Goal: Find specific page/section: Find specific page/section

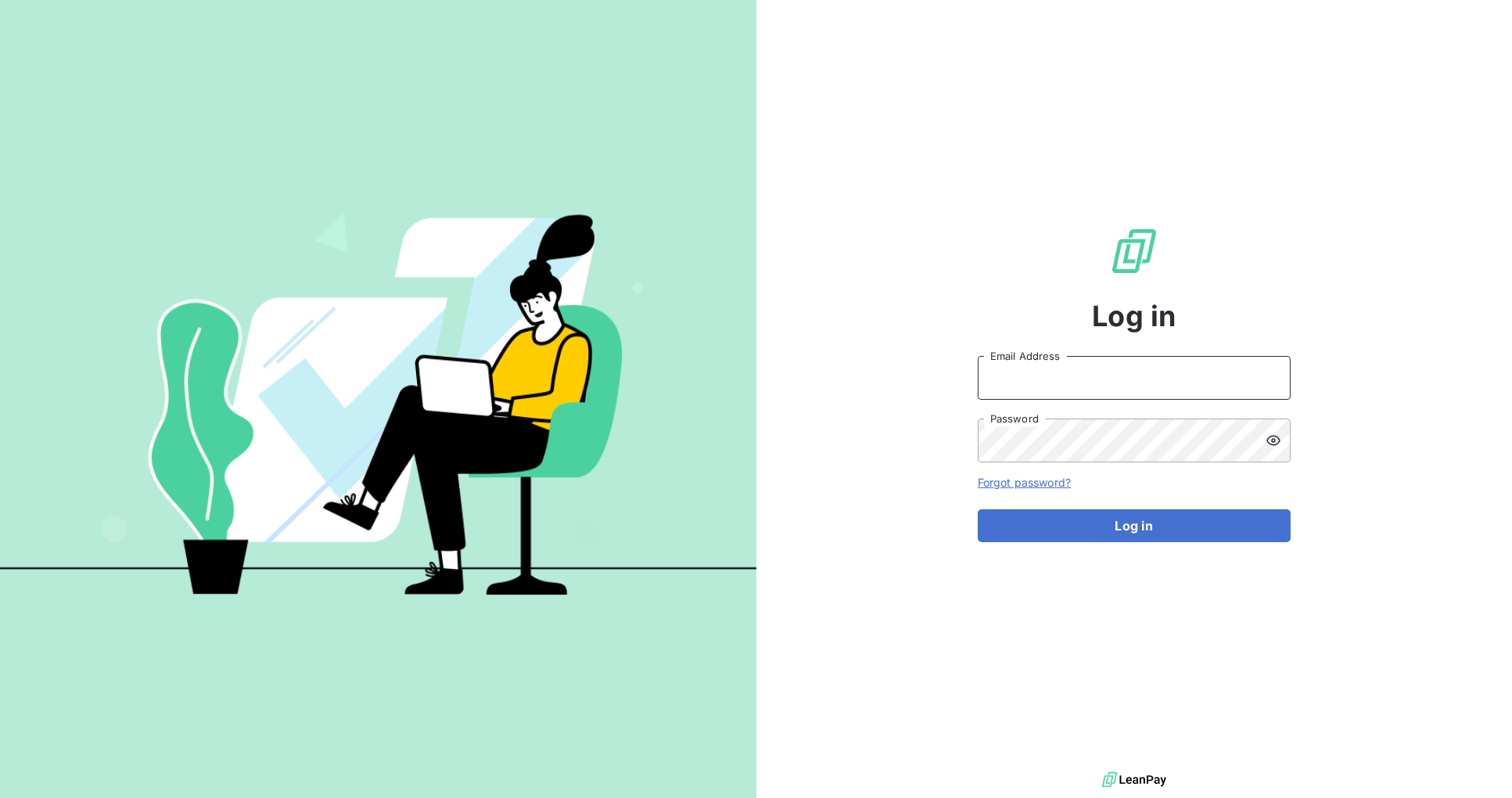
type input "[PERSON_NAME][EMAIL_ADDRESS][DOMAIN_NAME]"
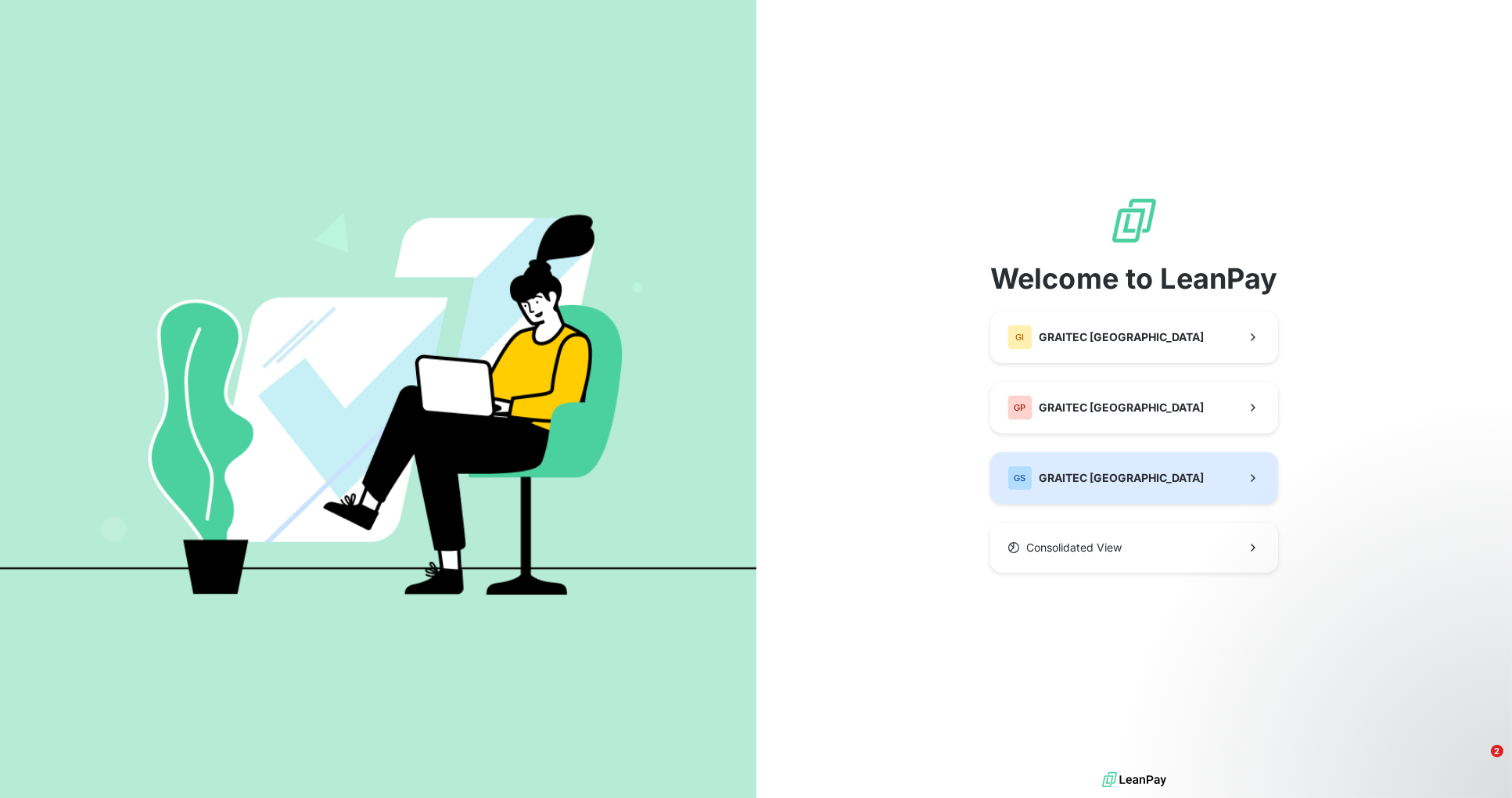
click at [1118, 475] on span "GRAITEC [GEOGRAPHIC_DATA]" at bounding box center [1121, 477] width 165 height 15
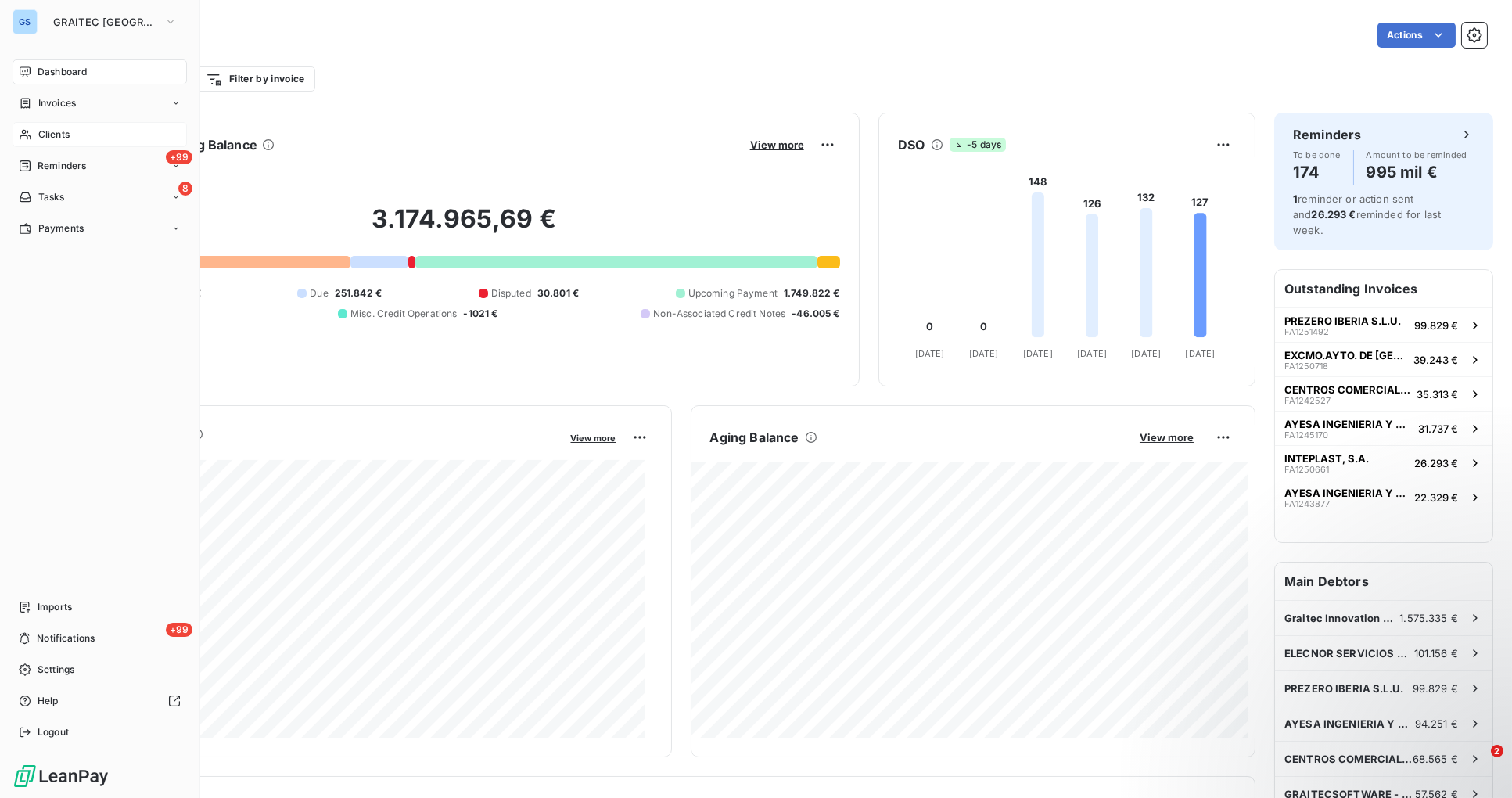
click at [61, 135] on span "Clients" at bounding box center [54, 134] width 31 height 14
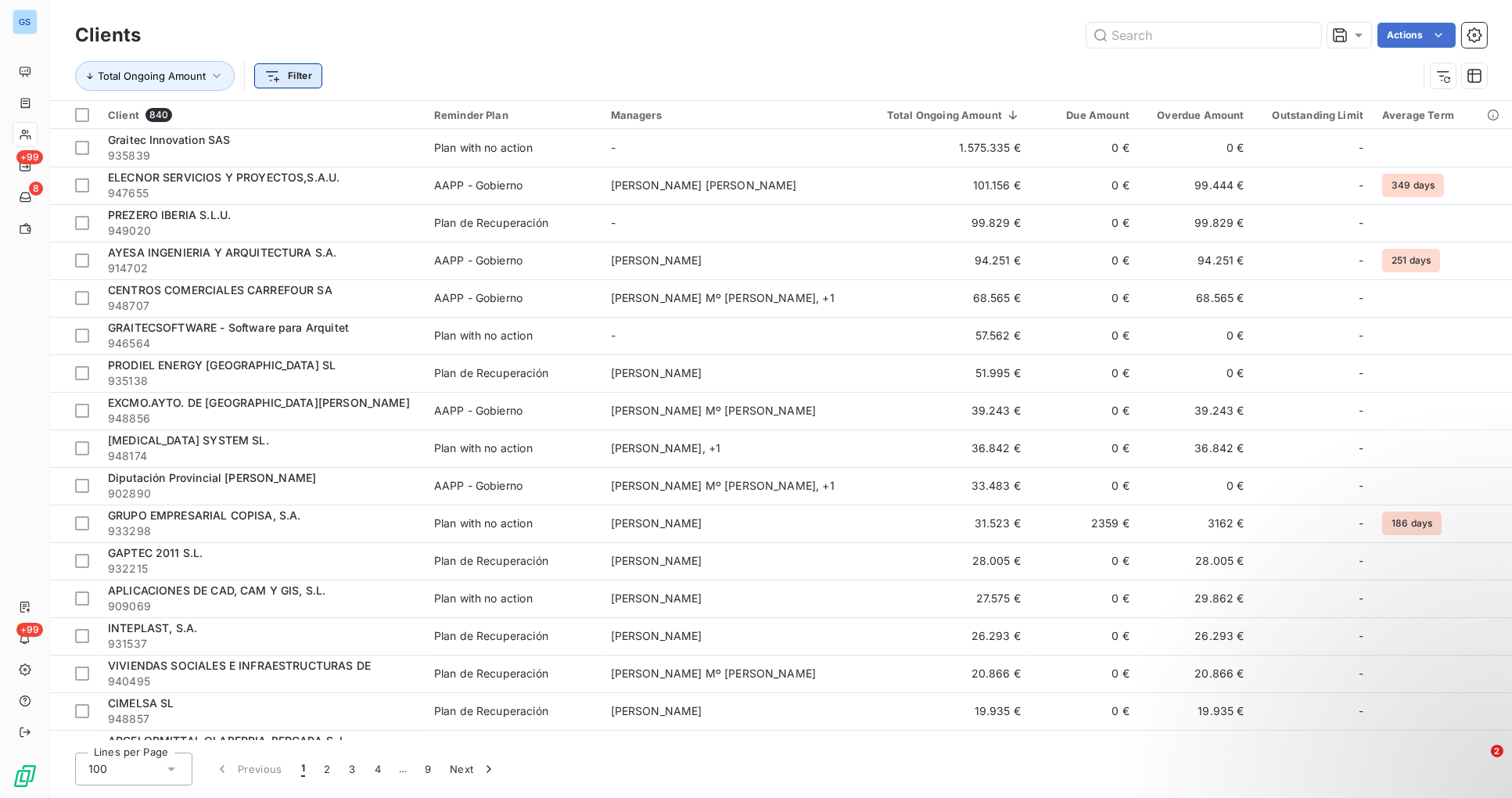
click at [304, 78] on html "GS +99 8 +99 Clients Actions Total Ongoing Amount Filter Client 840 Reminder Pl…" at bounding box center [756, 399] width 1512 height 798
click at [198, 82] on html "GS +99 8 +99 Clients Actions Total Ongoing Amount Filter Search and Select Clie…" at bounding box center [756, 399] width 1512 height 798
click at [225, 70] on button "Total Ongoing Amount" at bounding box center [155, 76] width 159 height 30
click at [668, 50] on div "Clients Actions" at bounding box center [781, 35] width 1412 height 33
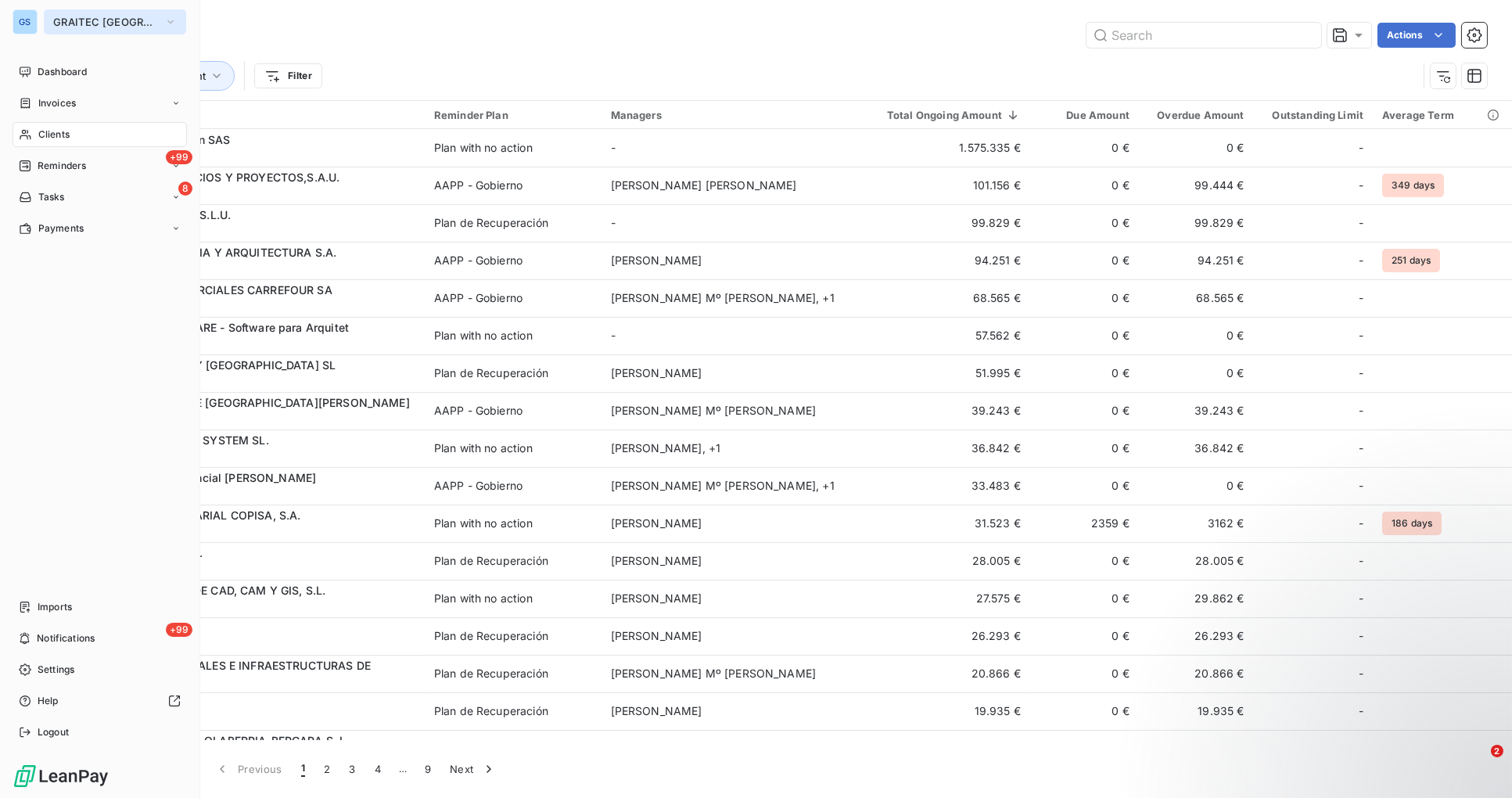
click at [164, 21] on icon "button" at bounding box center [170, 21] width 12 height 15
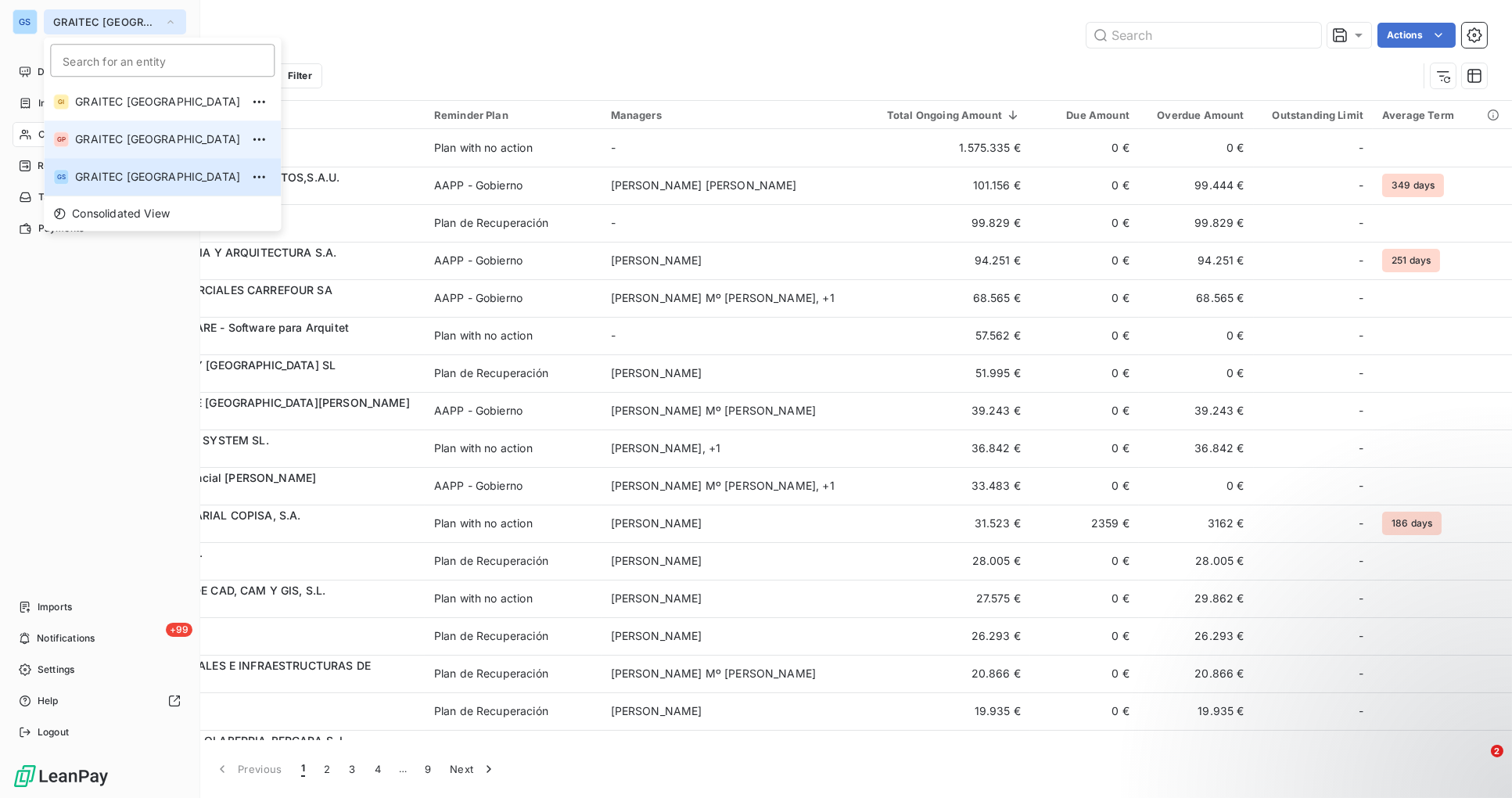
click at [139, 136] on span "GRAITEC [GEOGRAPHIC_DATA]" at bounding box center [157, 139] width 165 height 15
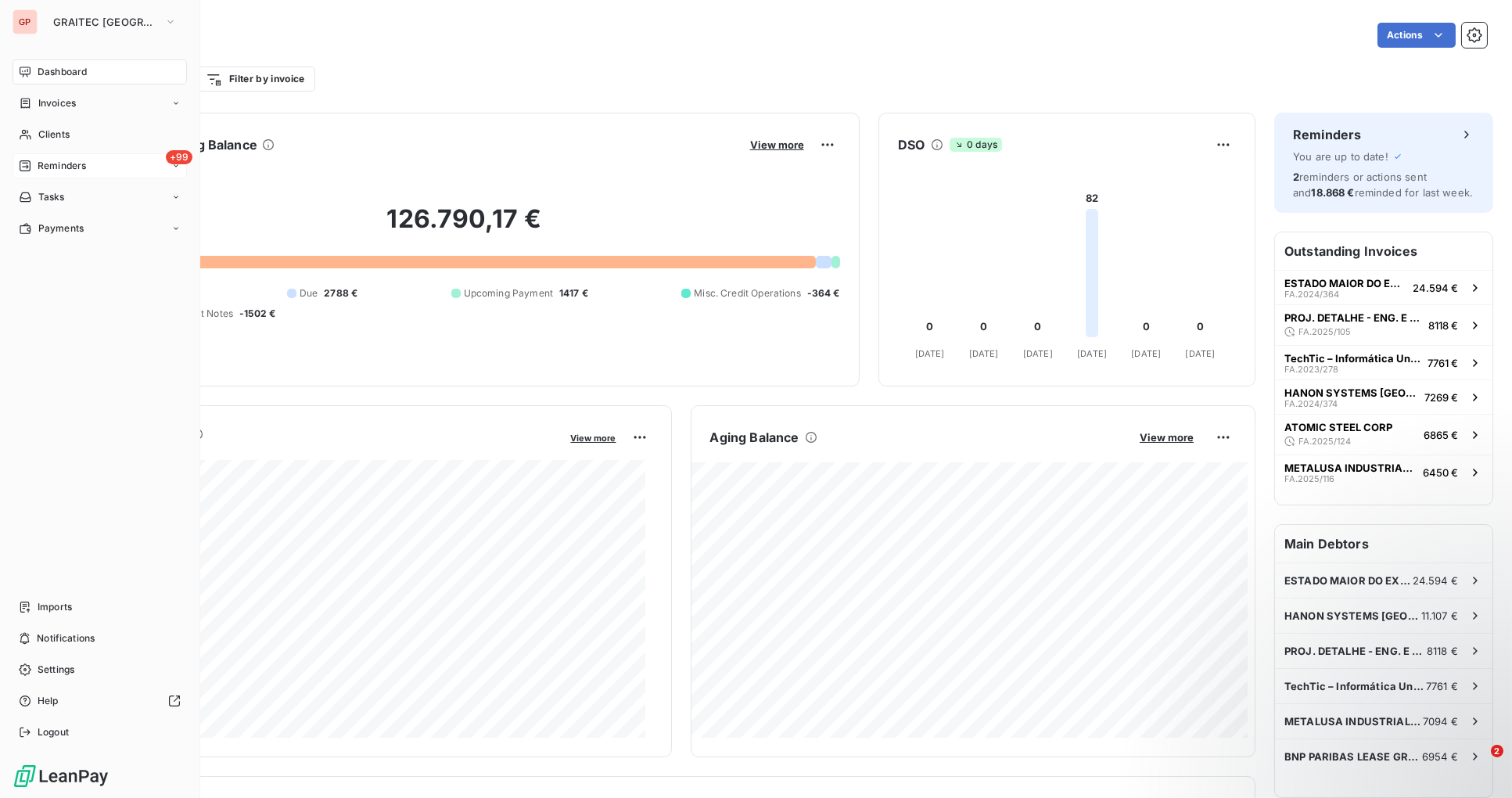
click at [82, 168] on span "Reminders" at bounding box center [62, 165] width 49 height 14
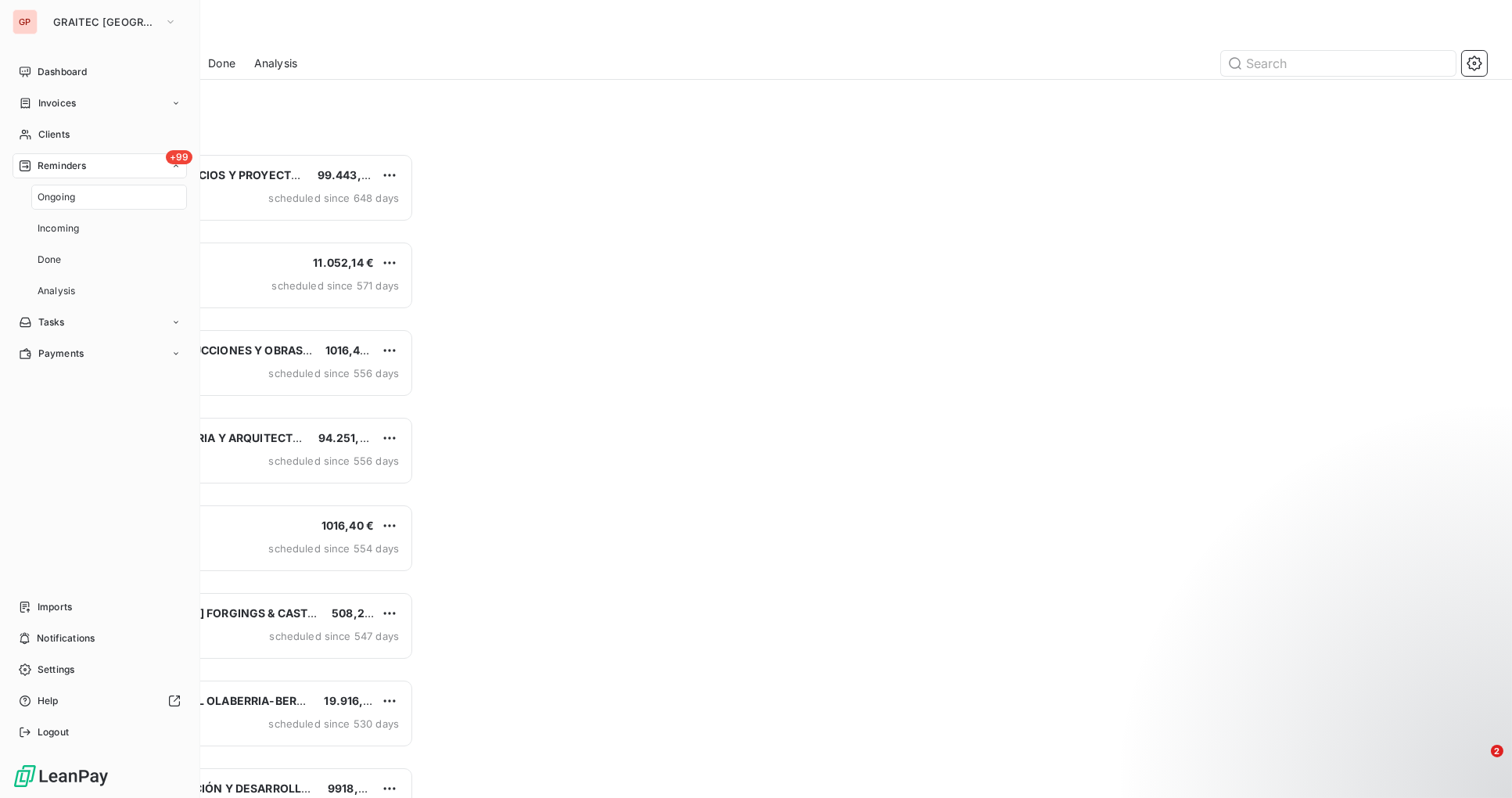
scroll to position [632, 325]
click at [93, 22] on span "GRAITEC [GEOGRAPHIC_DATA]" at bounding box center [105, 21] width 105 height 12
click at [76, 15] on span "GRAITEC [GEOGRAPHIC_DATA]" at bounding box center [105, 21] width 105 height 12
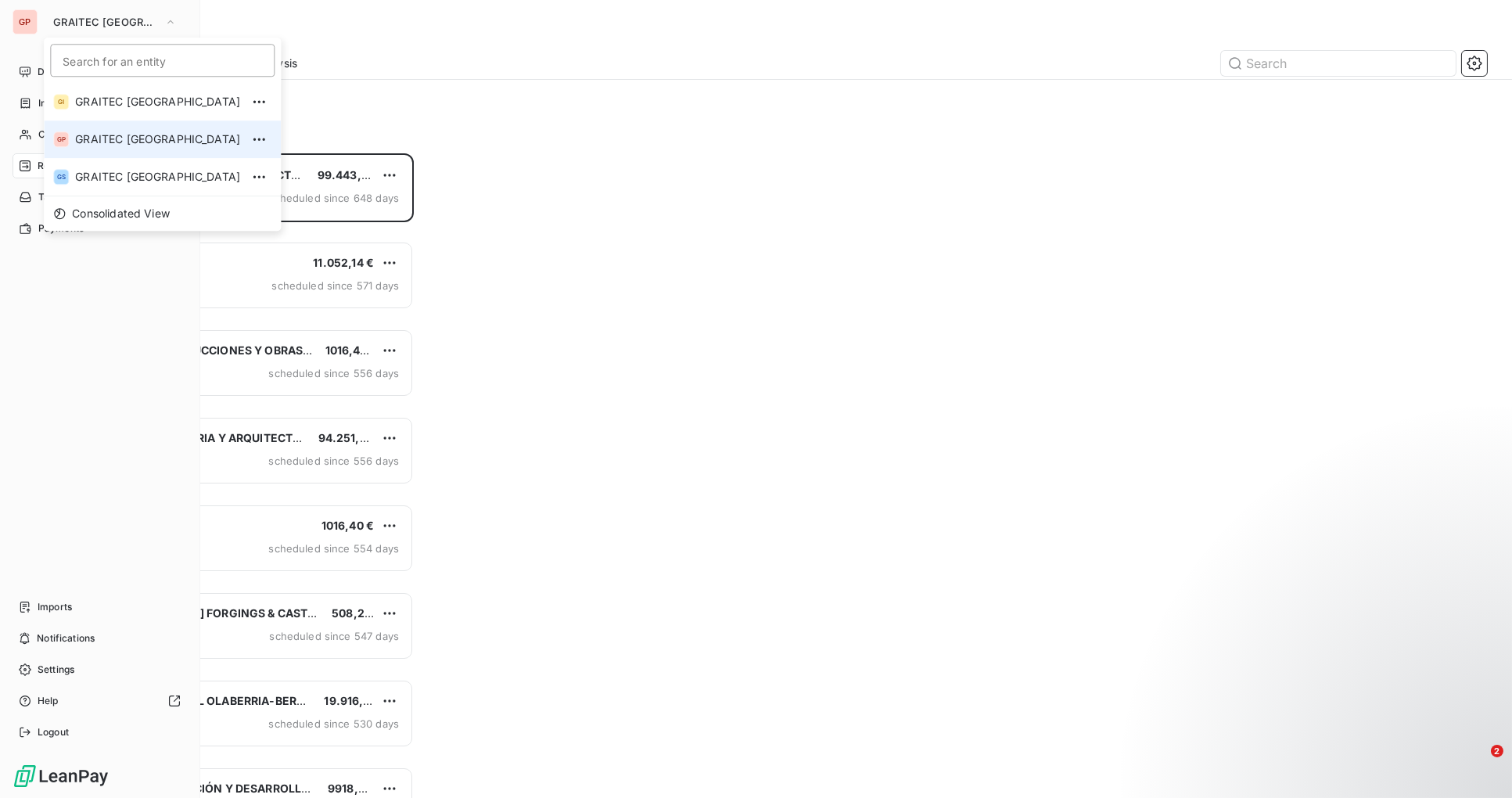
click at [137, 137] on span "GRAITEC [GEOGRAPHIC_DATA]" at bounding box center [157, 139] width 165 height 15
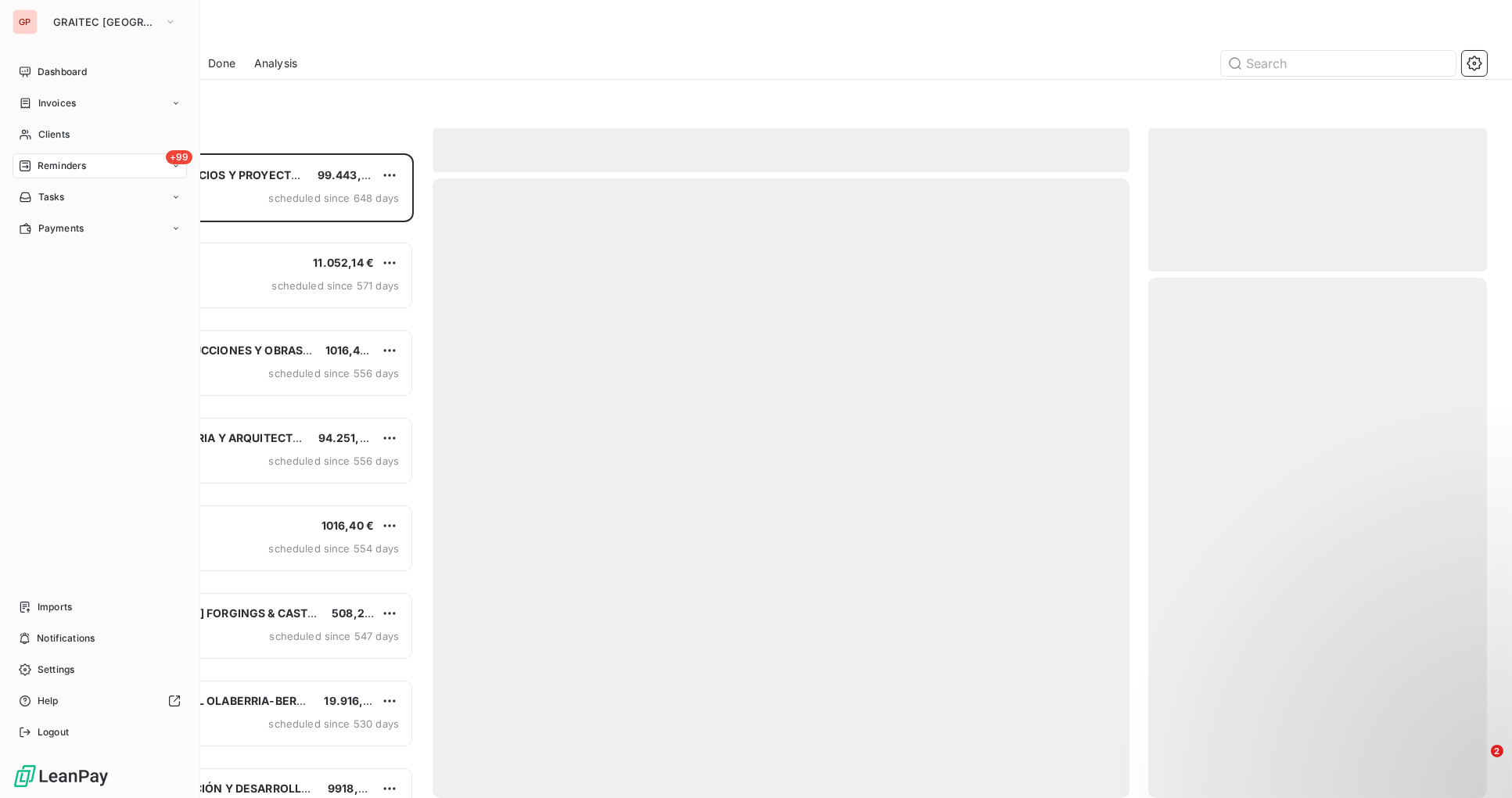
scroll to position [632, 325]
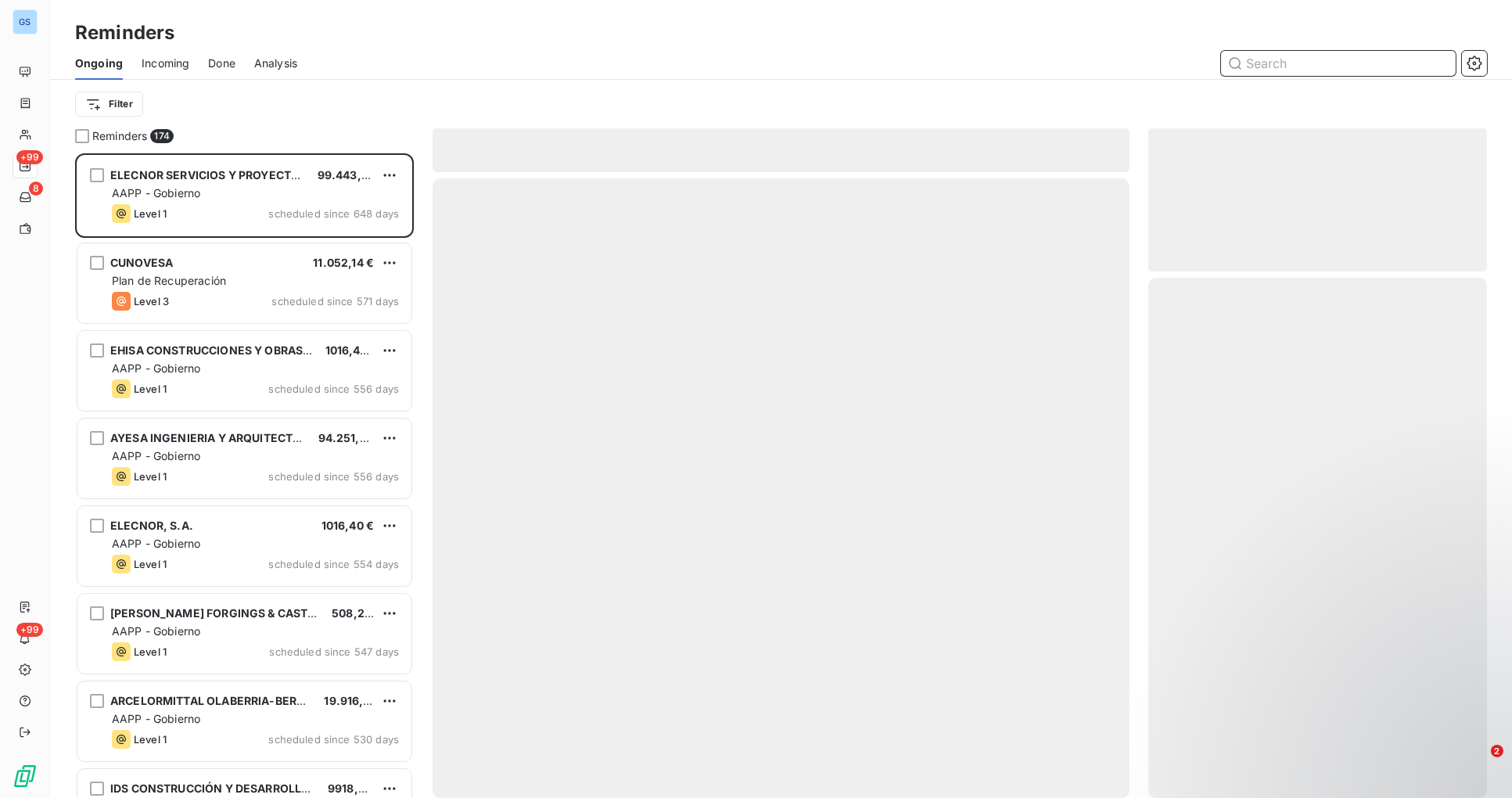
scroll to position [632, 325]
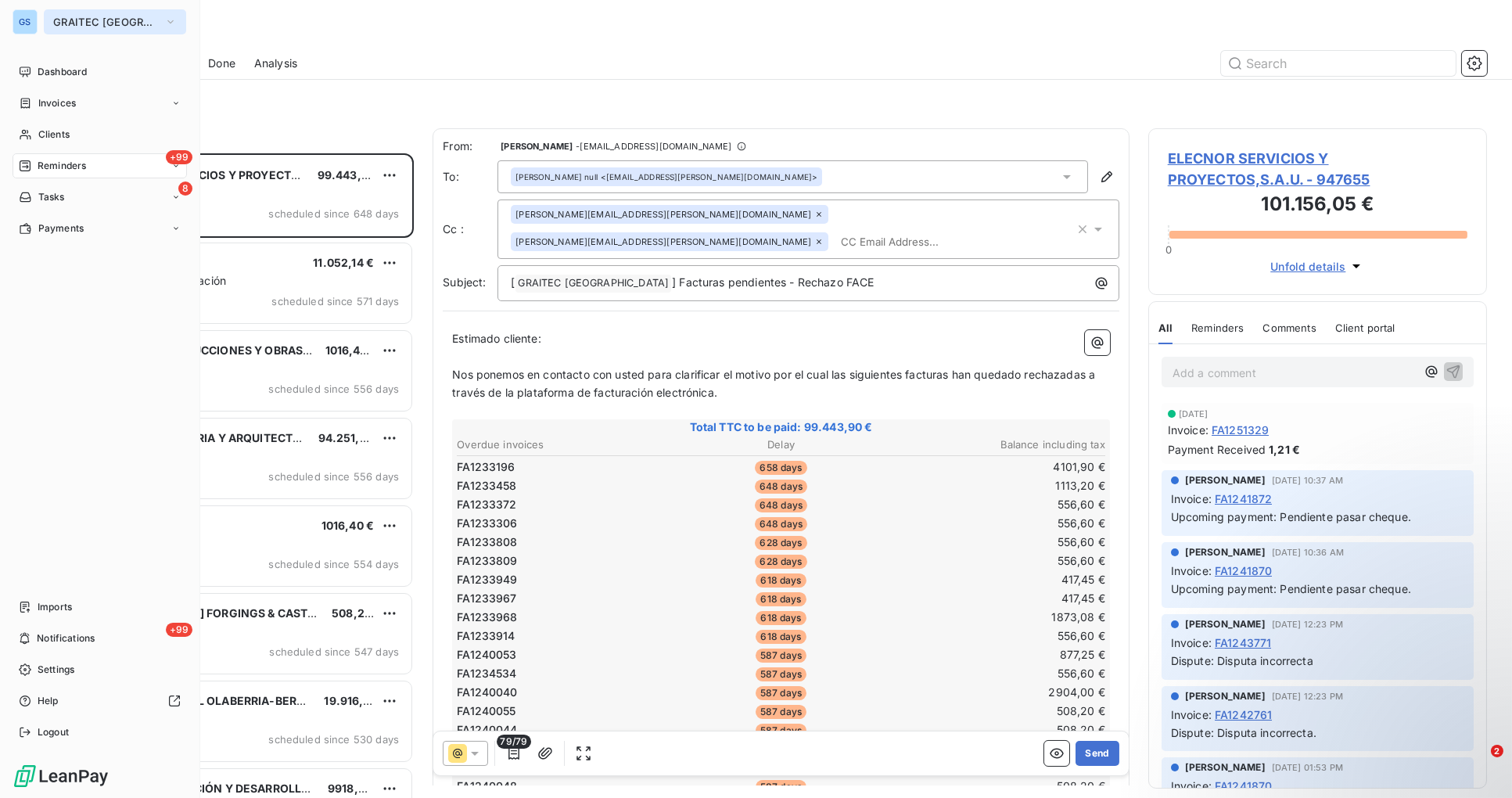
click at [168, 20] on icon "button" at bounding box center [171, 22] width 7 height 3
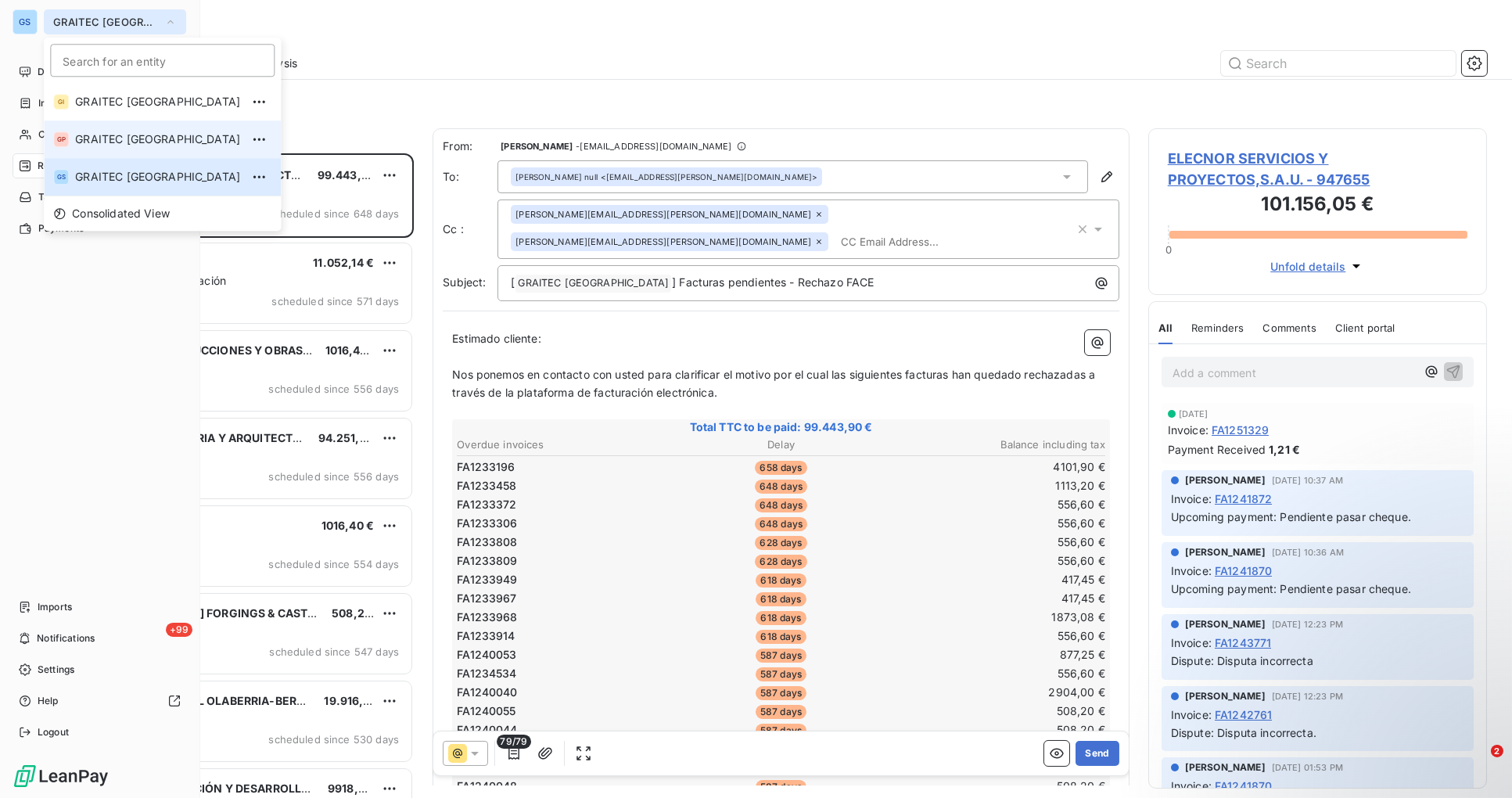
click at [153, 140] on span "GRAITEC [GEOGRAPHIC_DATA]" at bounding box center [157, 139] width 165 height 15
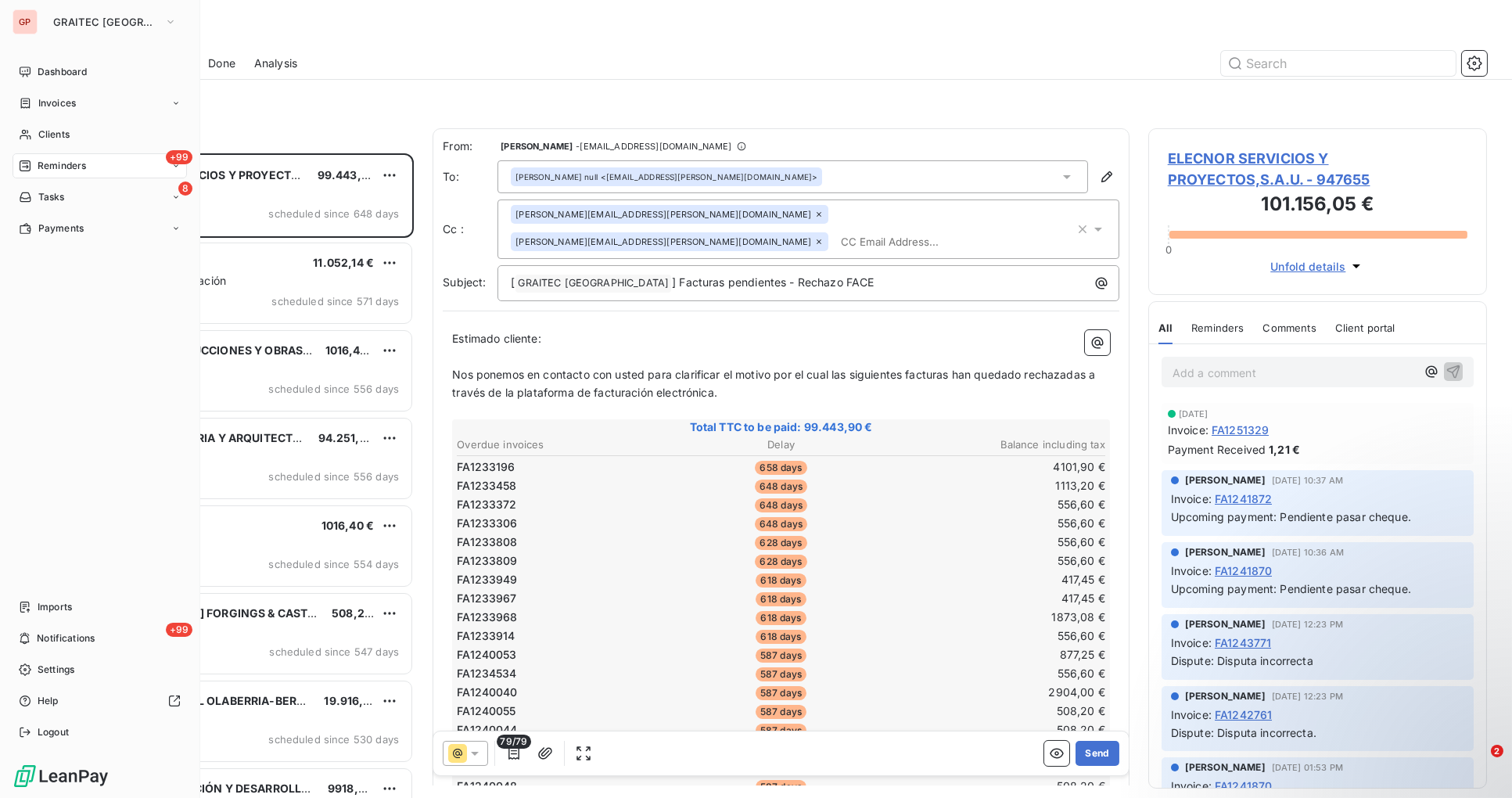
scroll to position [632, 325]
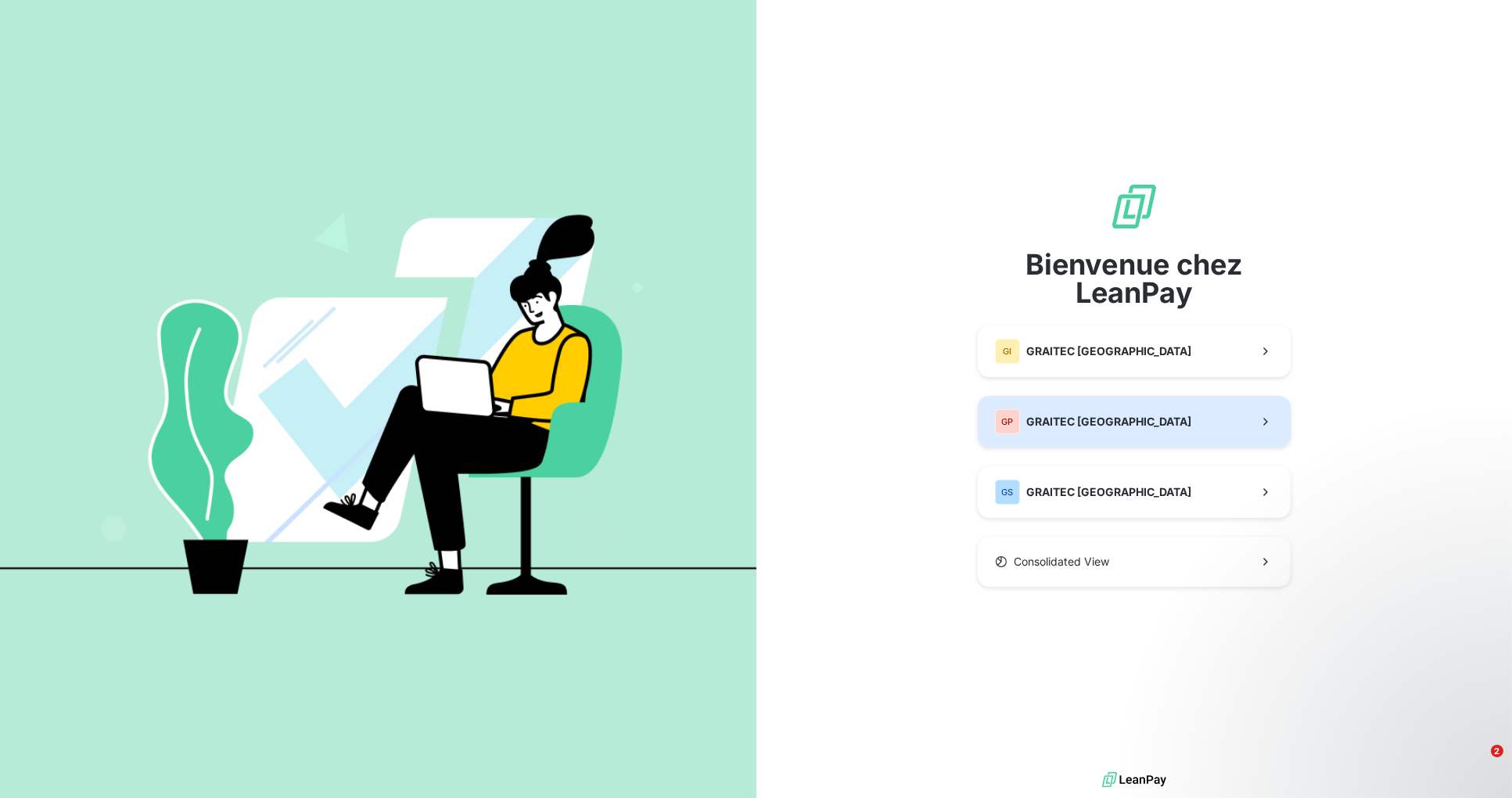
click at [1144, 415] on button "GP GRAITEC [GEOGRAPHIC_DATA]" at bounding box center [1134, 421] width 313 height 51
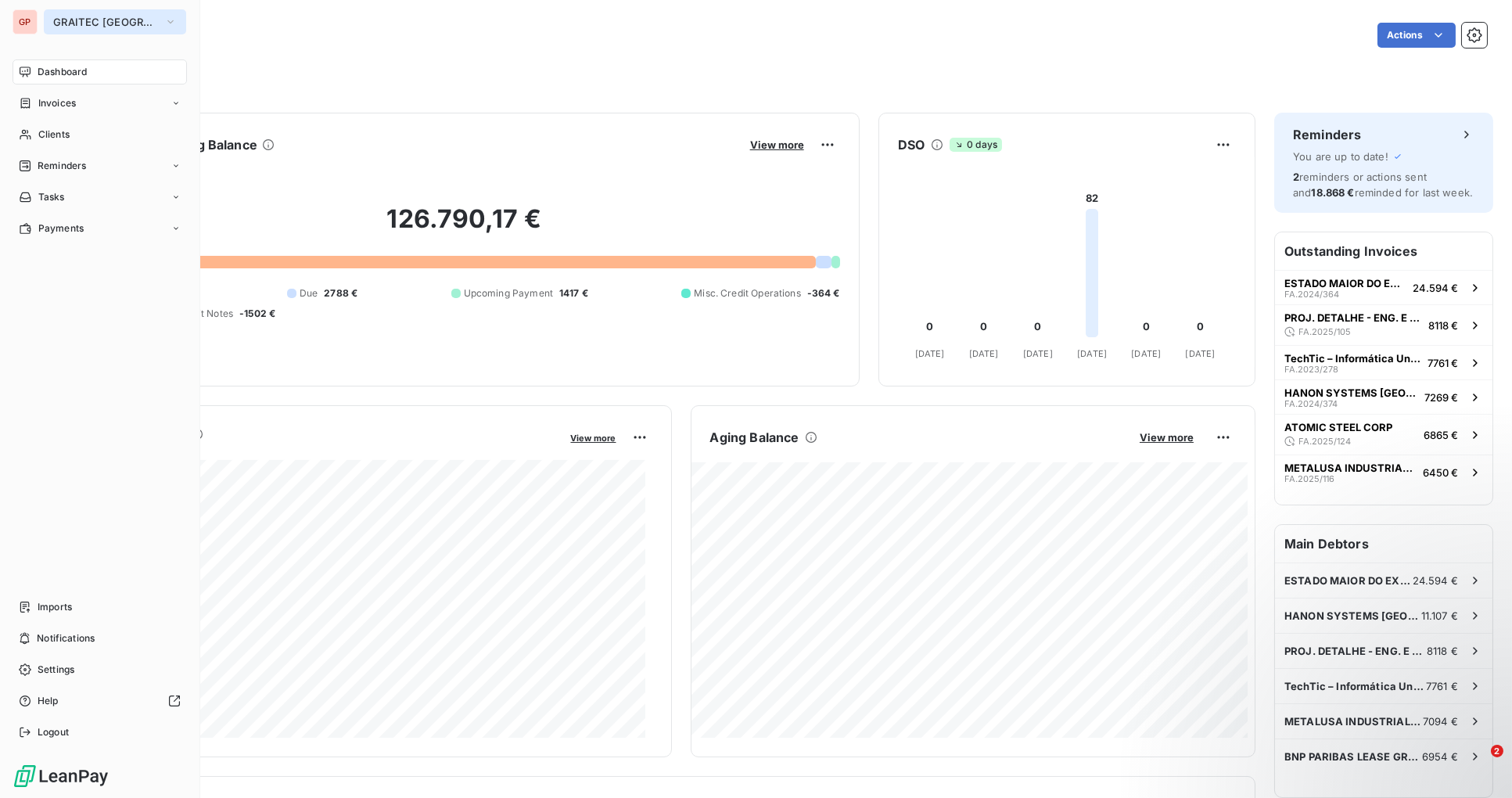
click at [173, 24] on icon "button" at bounding box center [170, 21] width 12 height 15
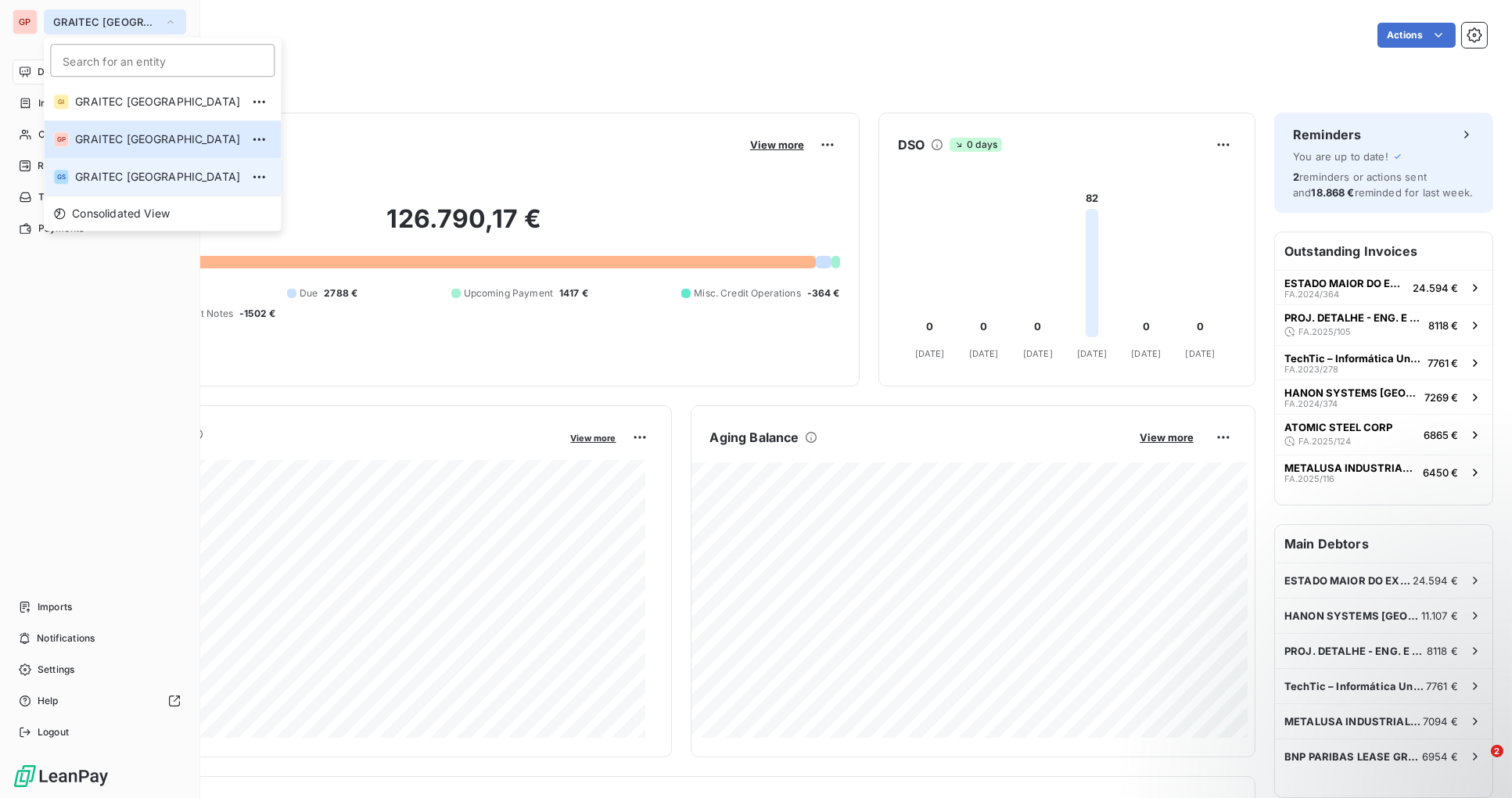
click at [138, 177] on span "GRAITEC [GEOGRAPHIC_DATA]" at bounding box center [157, 177] width 165 height 15
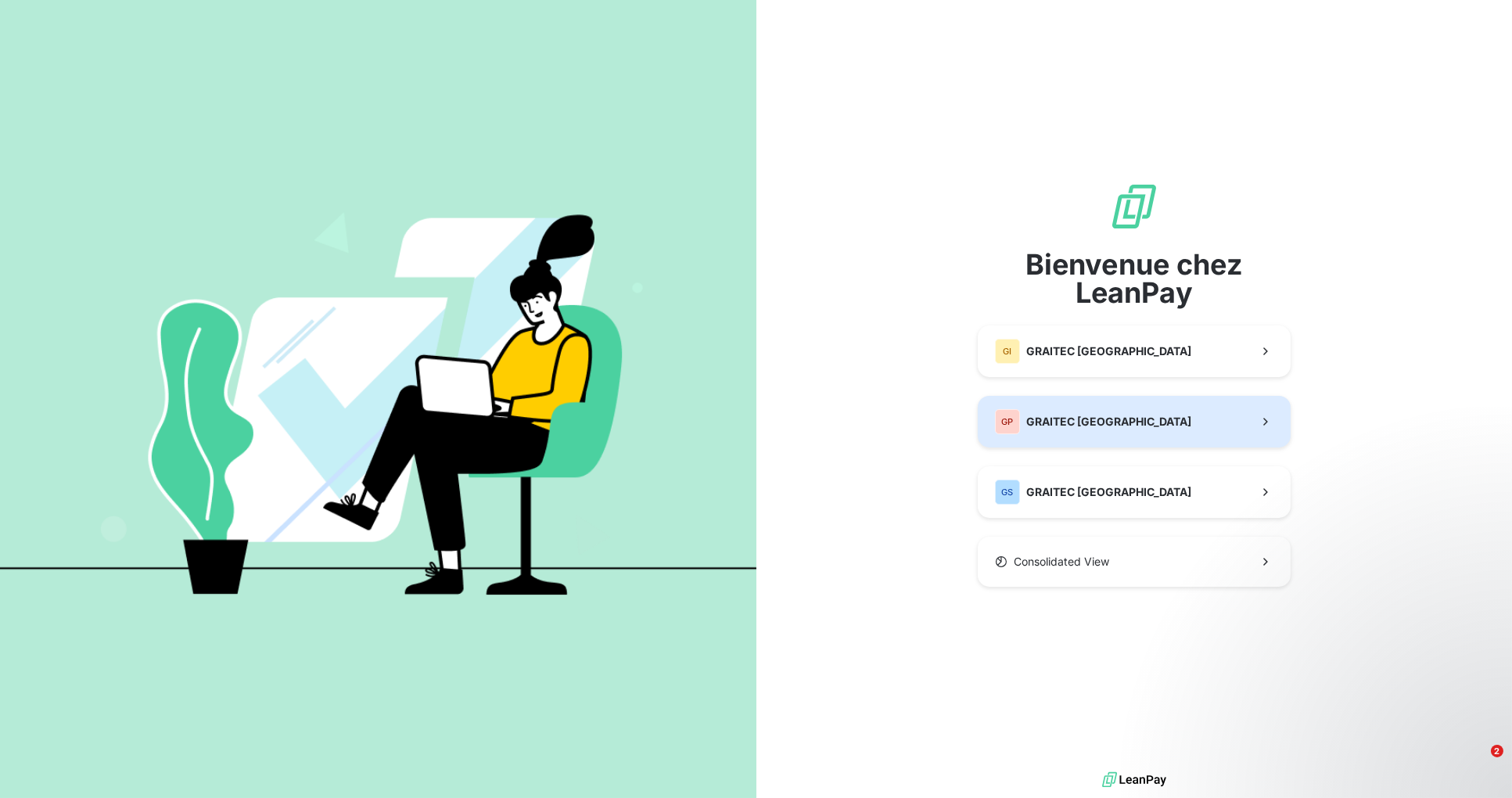
click at [1122, 422] on span "GRAITEC [GEOGRAPHIC_DATA]" at bounding box center [1109, 421] width 165 height 15
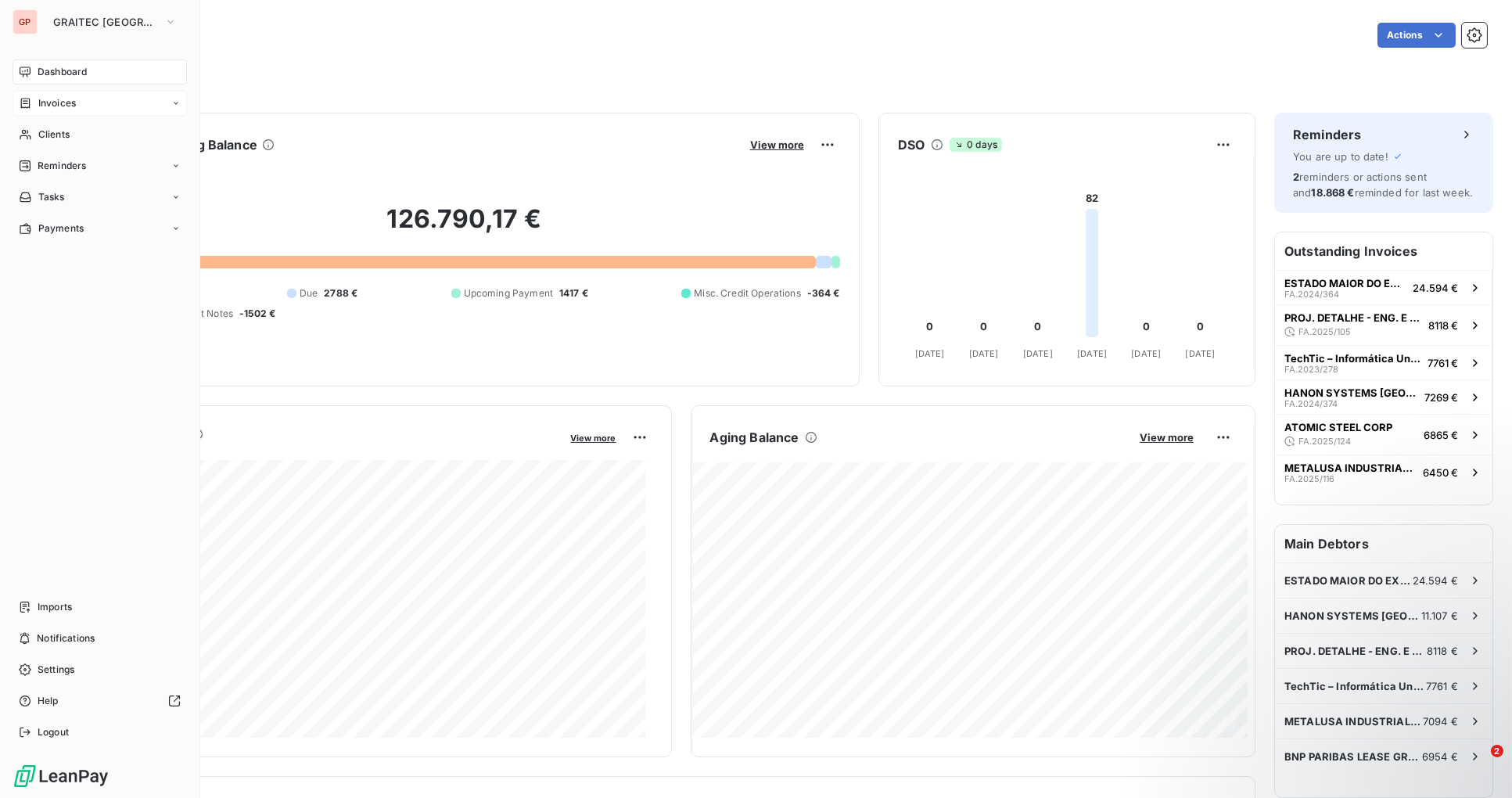
click at [72, 99] on span "Invoices" at bounding box center [57, 102] width 37 height 14
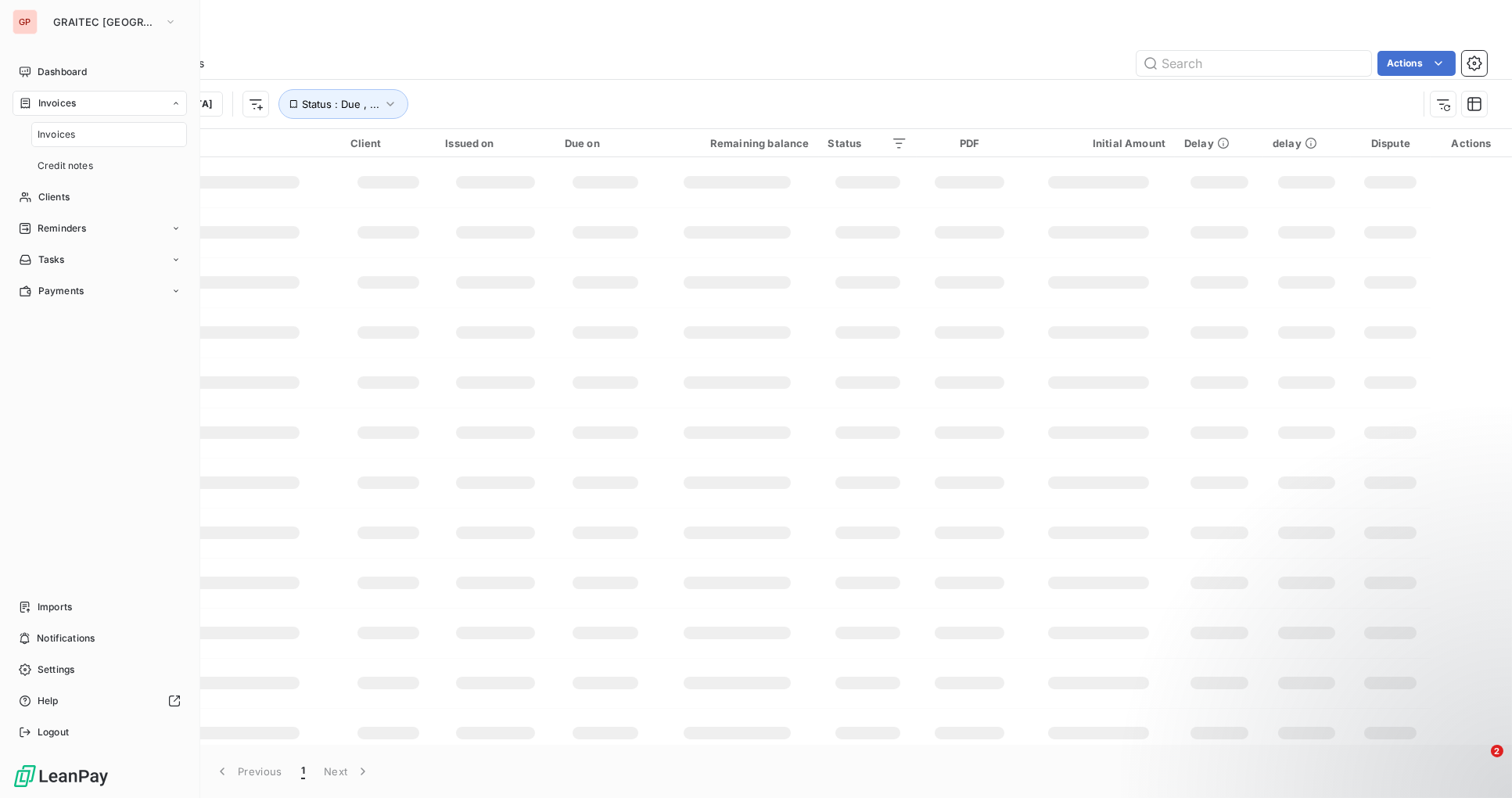
click at [67, 128] on span "Invoices" at bounding box center [56, 134] width 37 height 14
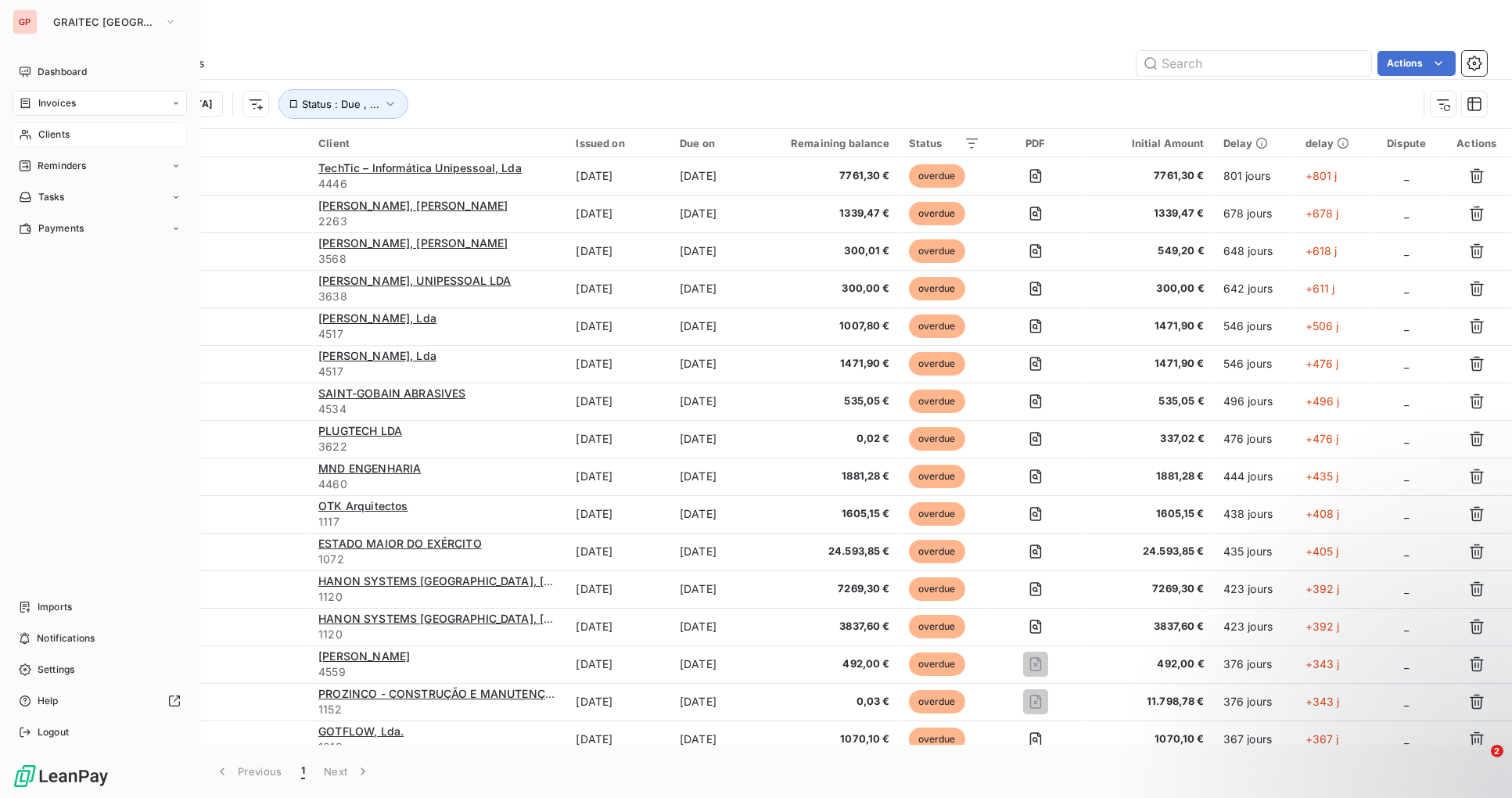
click at [67, 132] on span "Clients" at bounding box center [54, 134] width 31 height 14
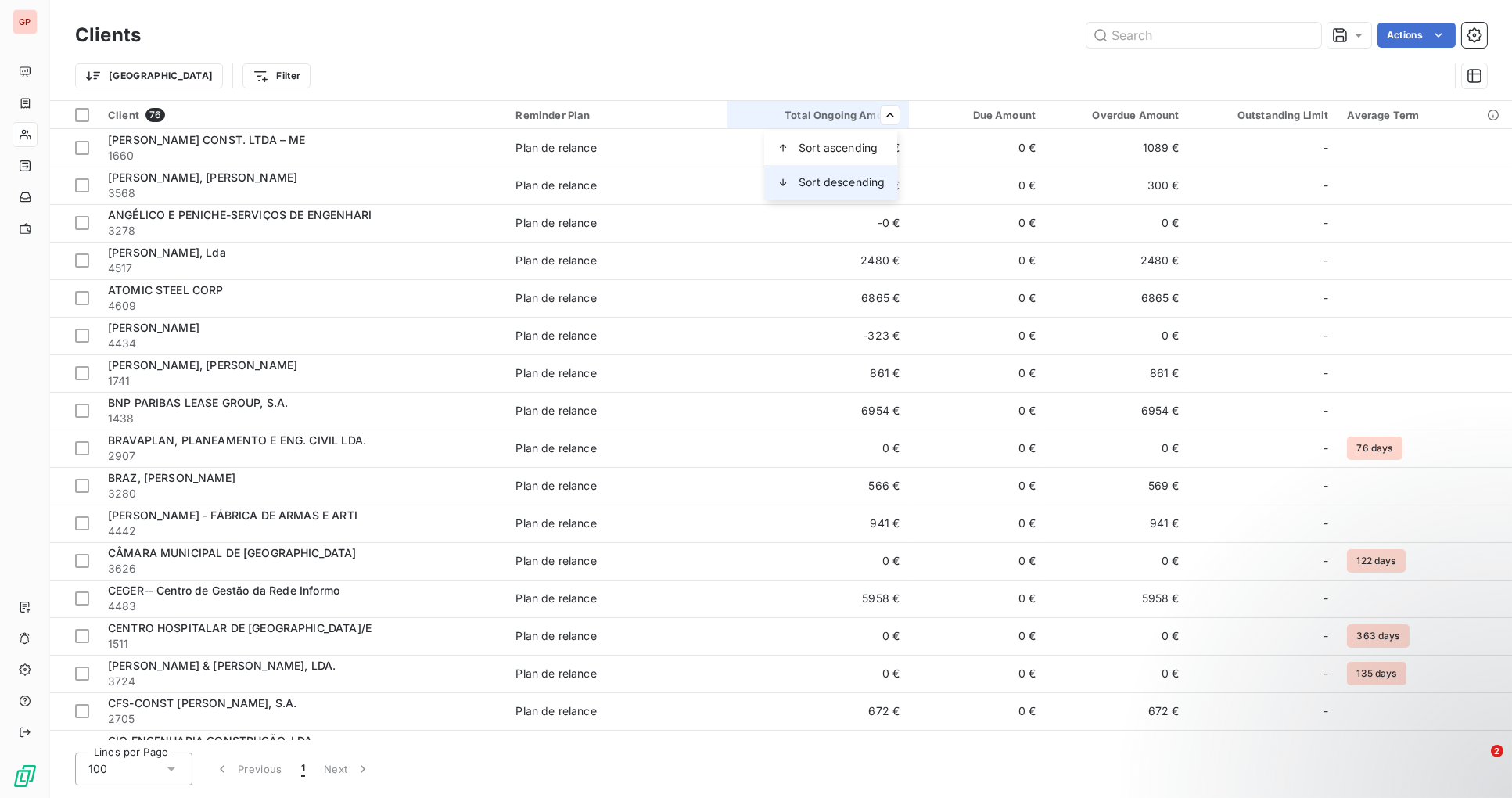
click at [868, 179] on span "Sort descending" at bounding box center [842, 181] width 86 height 15
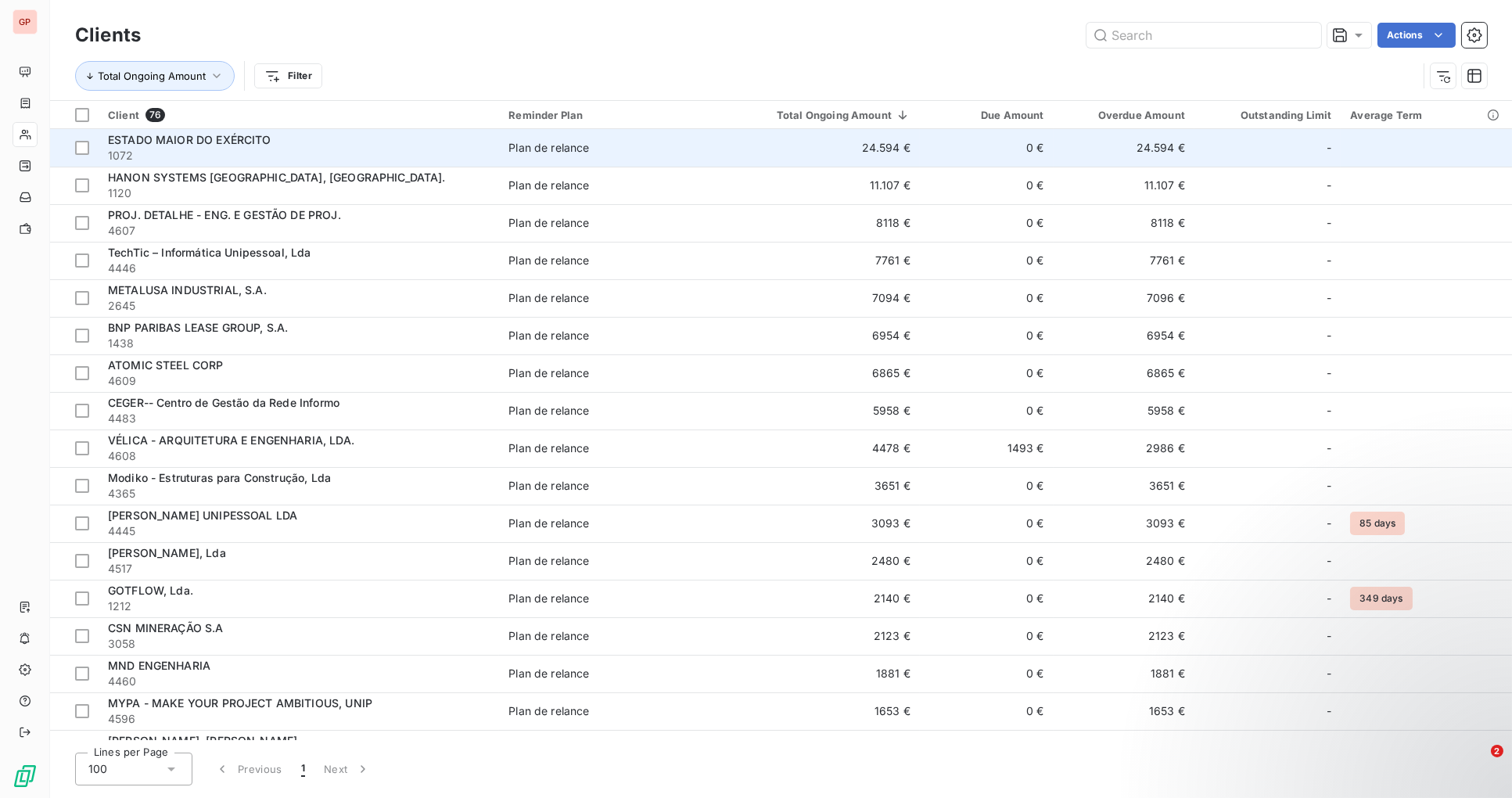
click at [213, 155] on span "1072" at bounding box center [298, 155] width 381 height 15
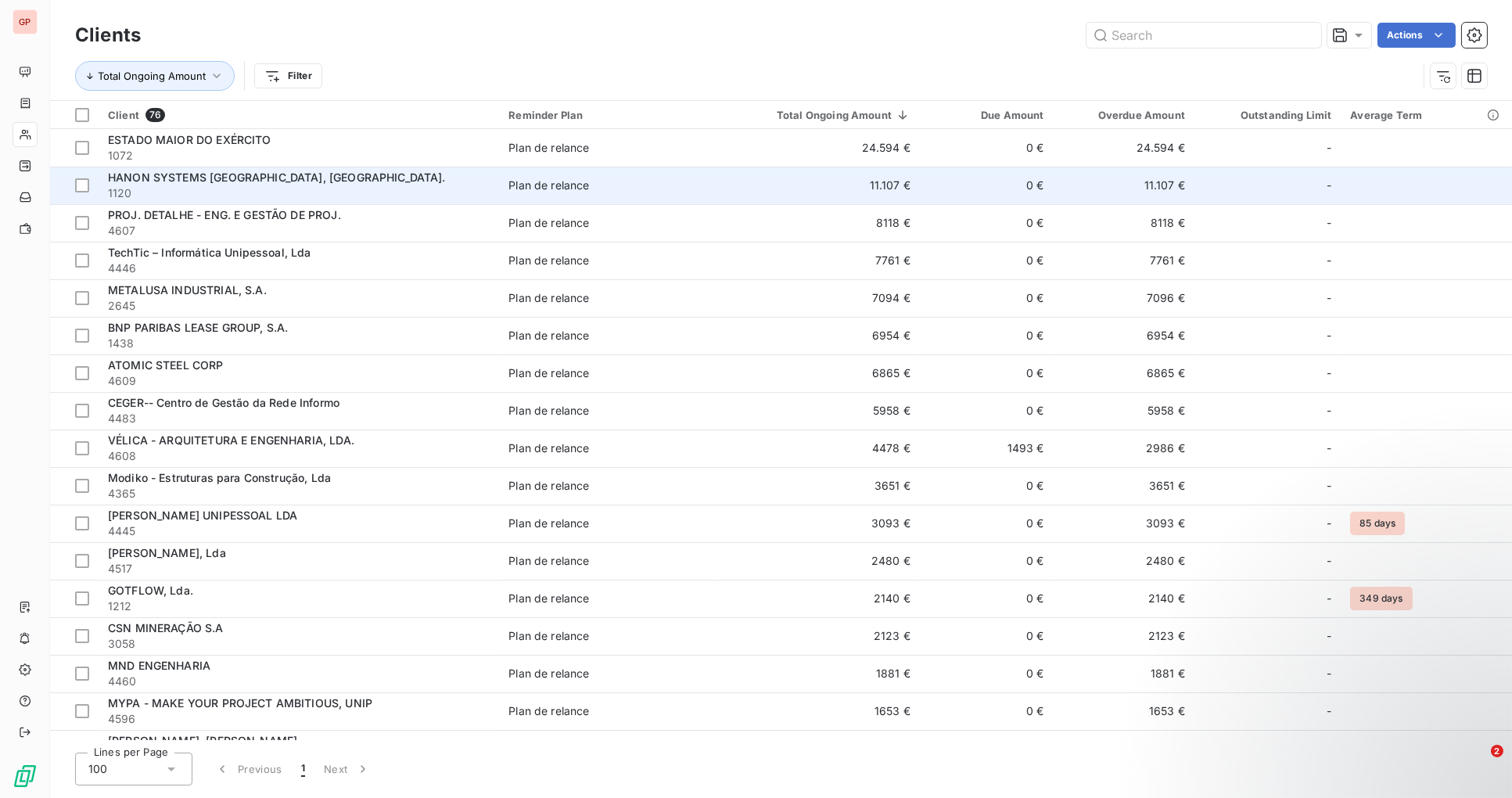
click at [251, 174] on span "HANON SYSTEMS [GEOGRAPHIC_DATA], [GEOGRAPHIC_DATA]." at bounding box center [277, 177] width 338 height 13
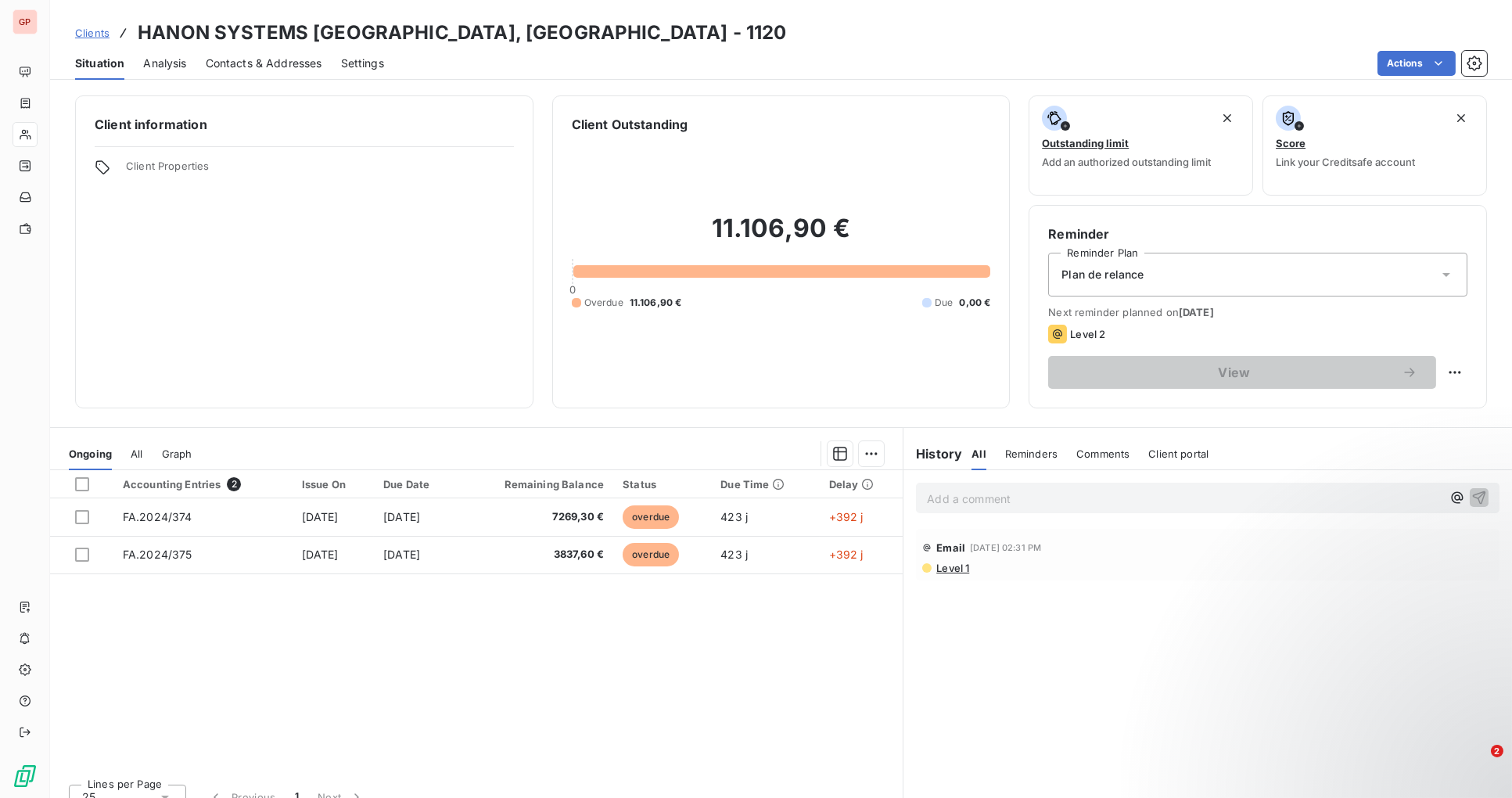
click at [942, 568] on span "Level 1" at bounding box center [952, 567] width 34 height 12
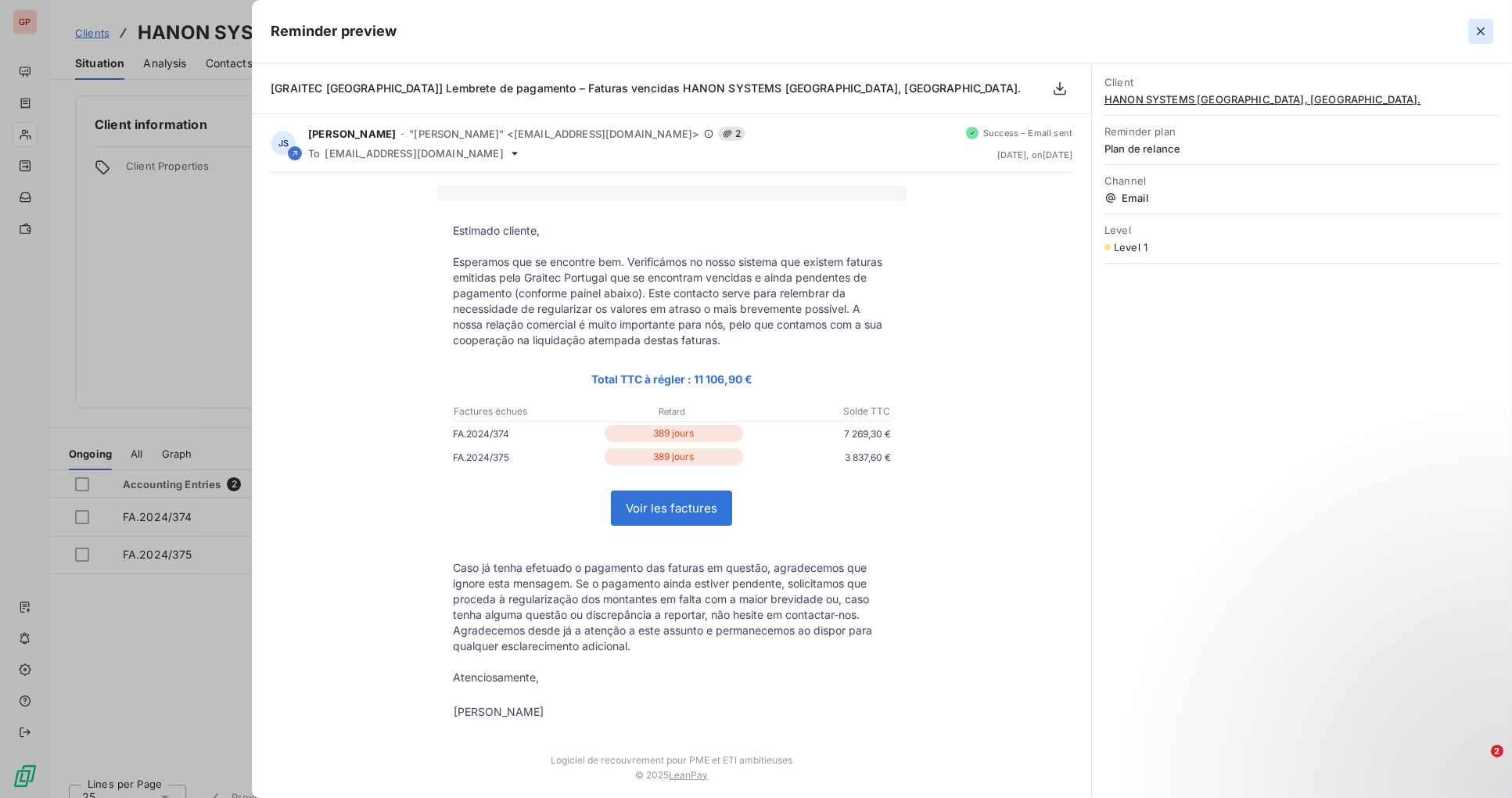
click at [1478, 28] on icon "button" at bounding box center [1480, 31] width 15 height 15
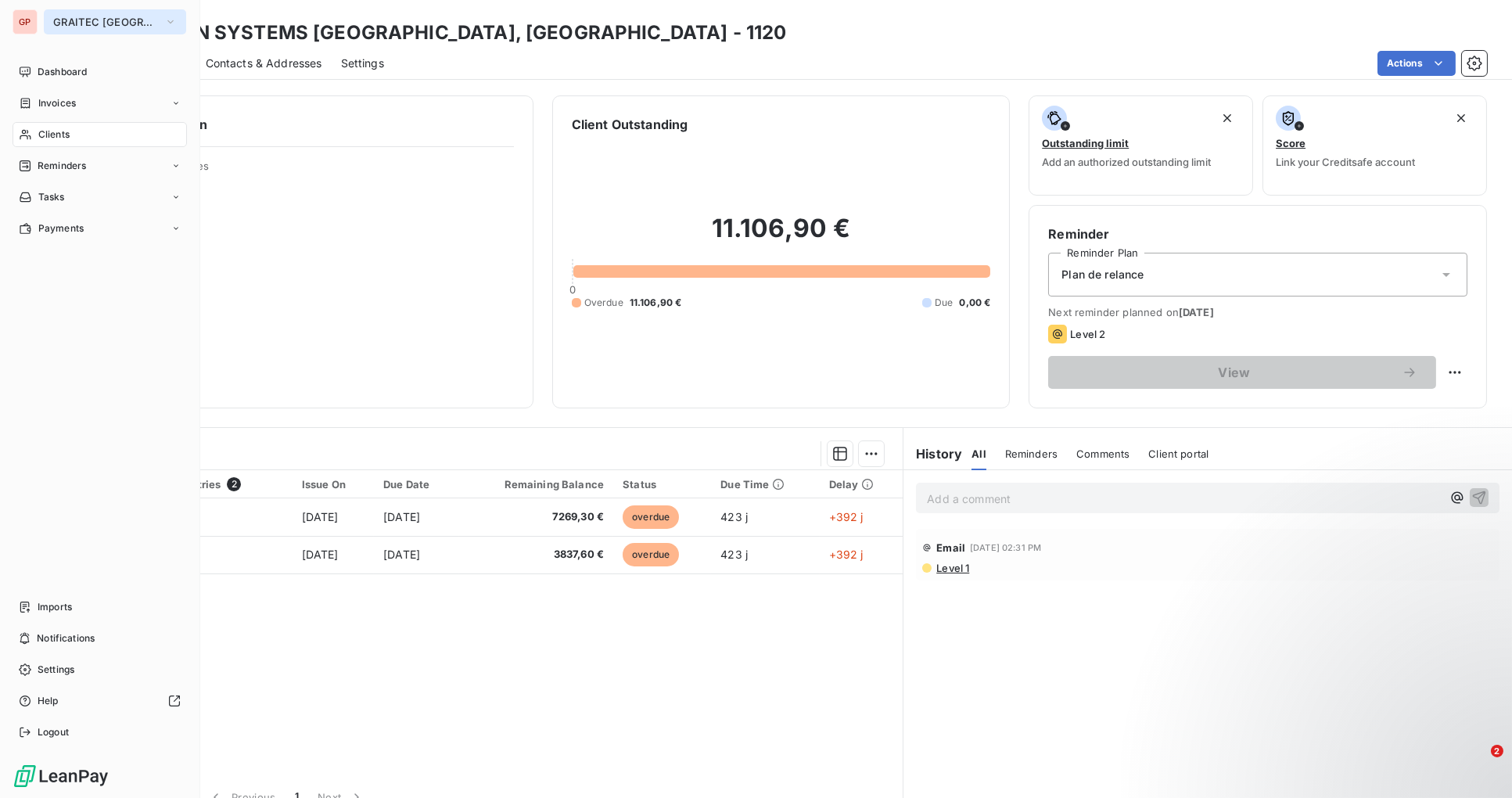
click at [111, 28] on span "GRAITEC [GEOGRAPHIC_DATA]" at bounding box center [105, 21] width 105 height 12
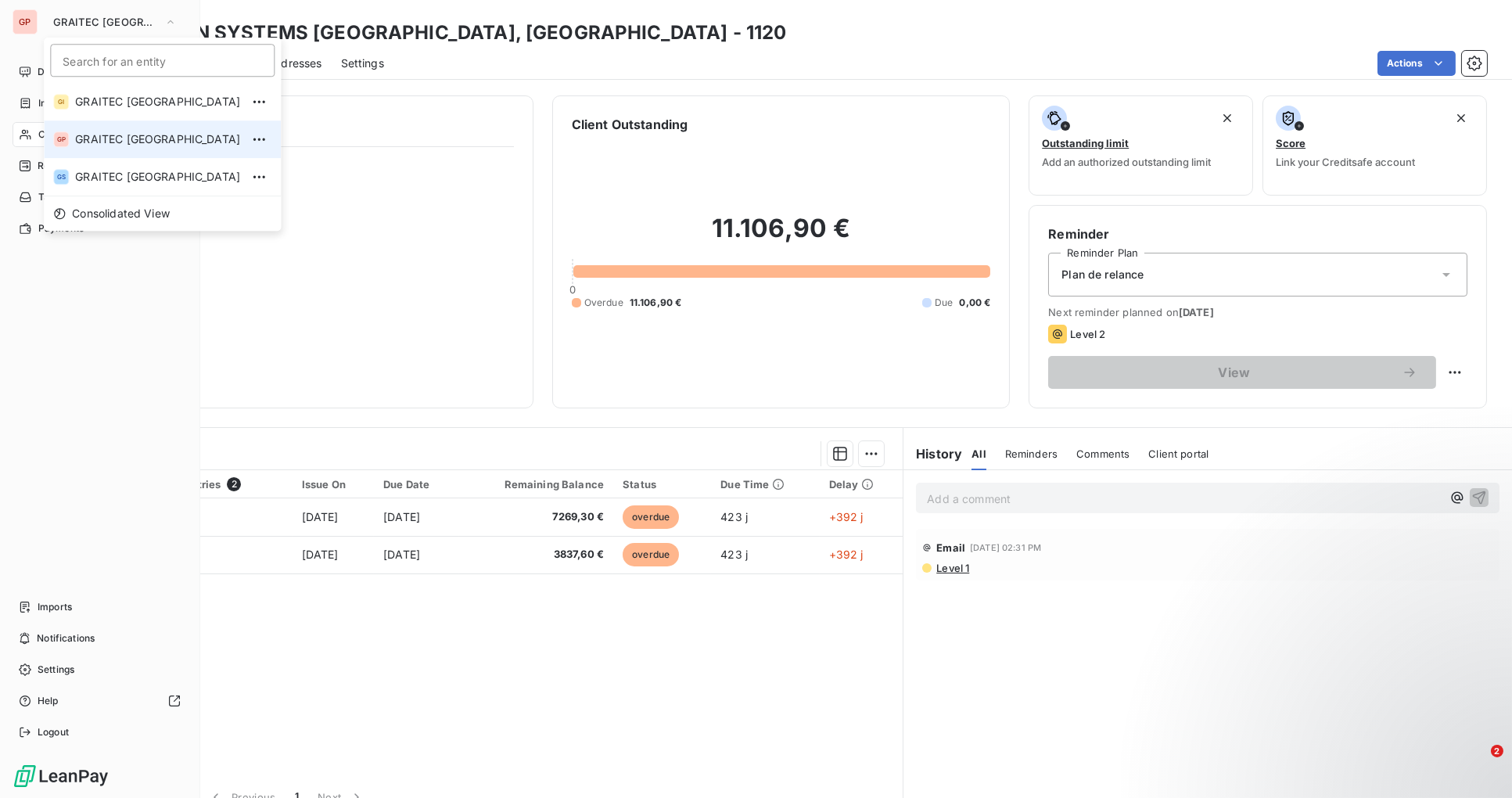
click at [129, 137] on span "GRAITEC [GEOGRAPHIC_DATA]" at bounding box center [157, 139] width 165 height 15
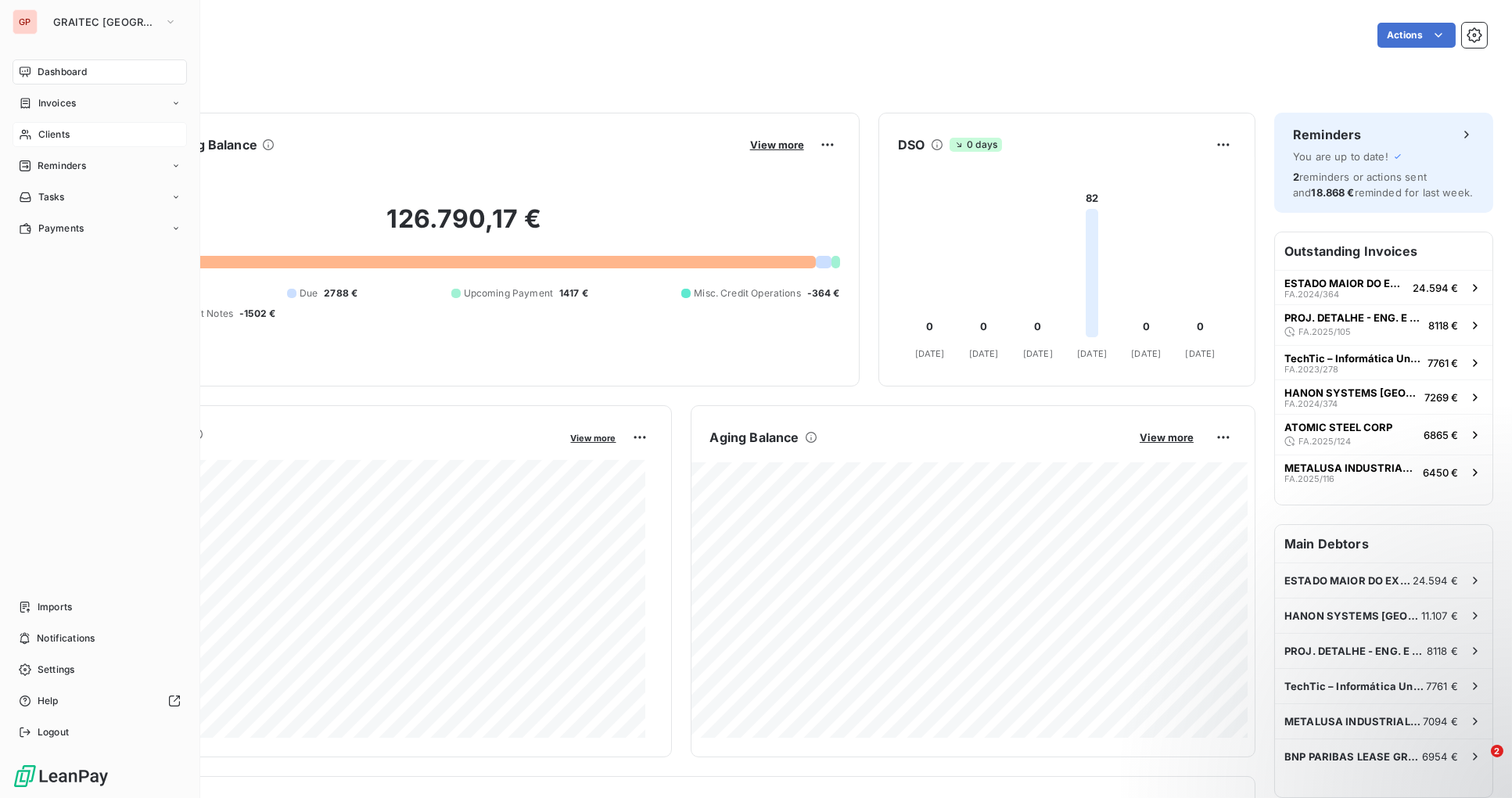
click at [58, 131] on span "Clients" at bounding box center [54, 134] width 31 height 14
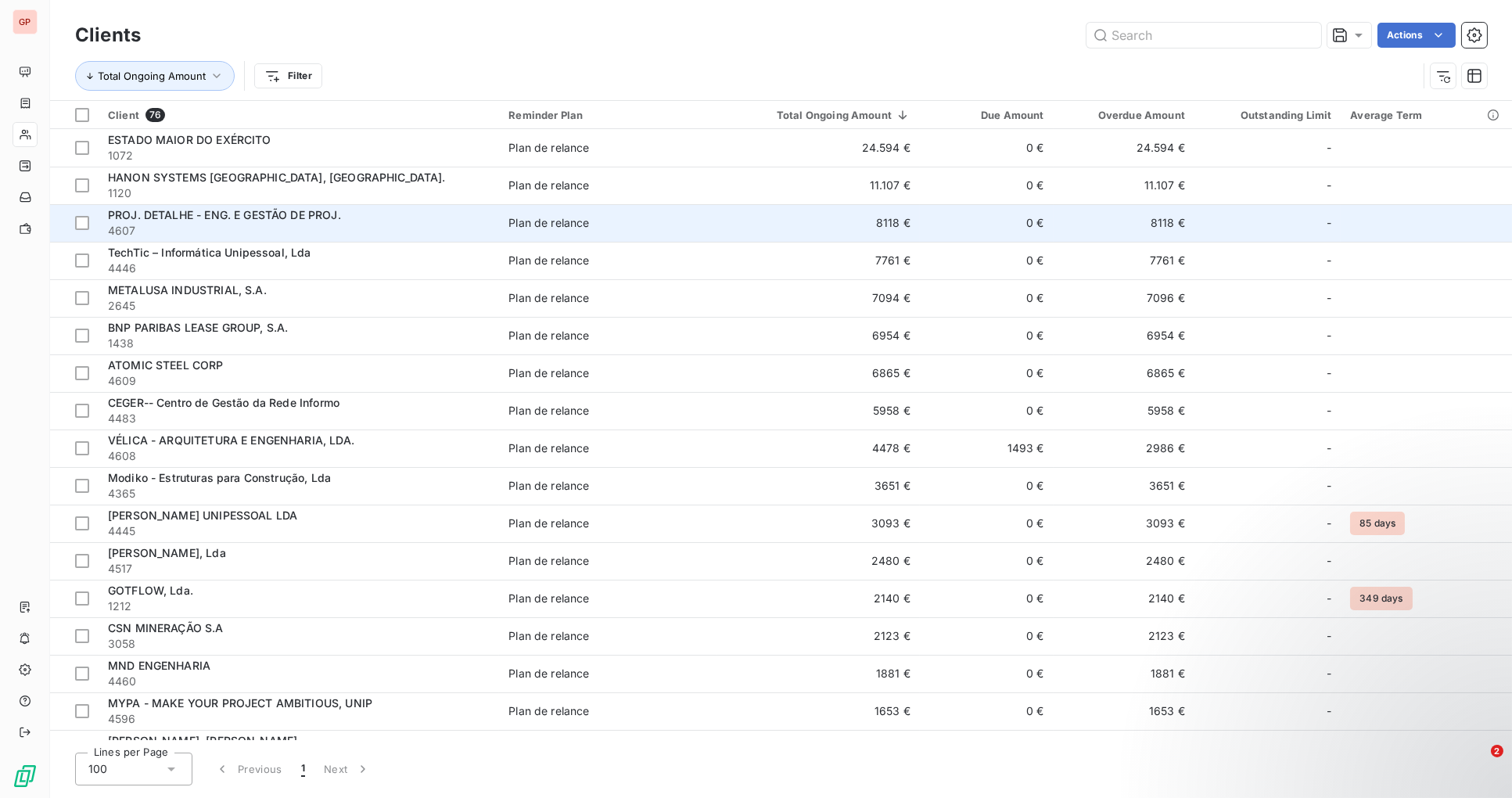
click at [262, 219] on span "PROJ. DETALHE - ENG. E GESTÃO DE PROJ." at bounding box center [224, 215] width 233 height 13
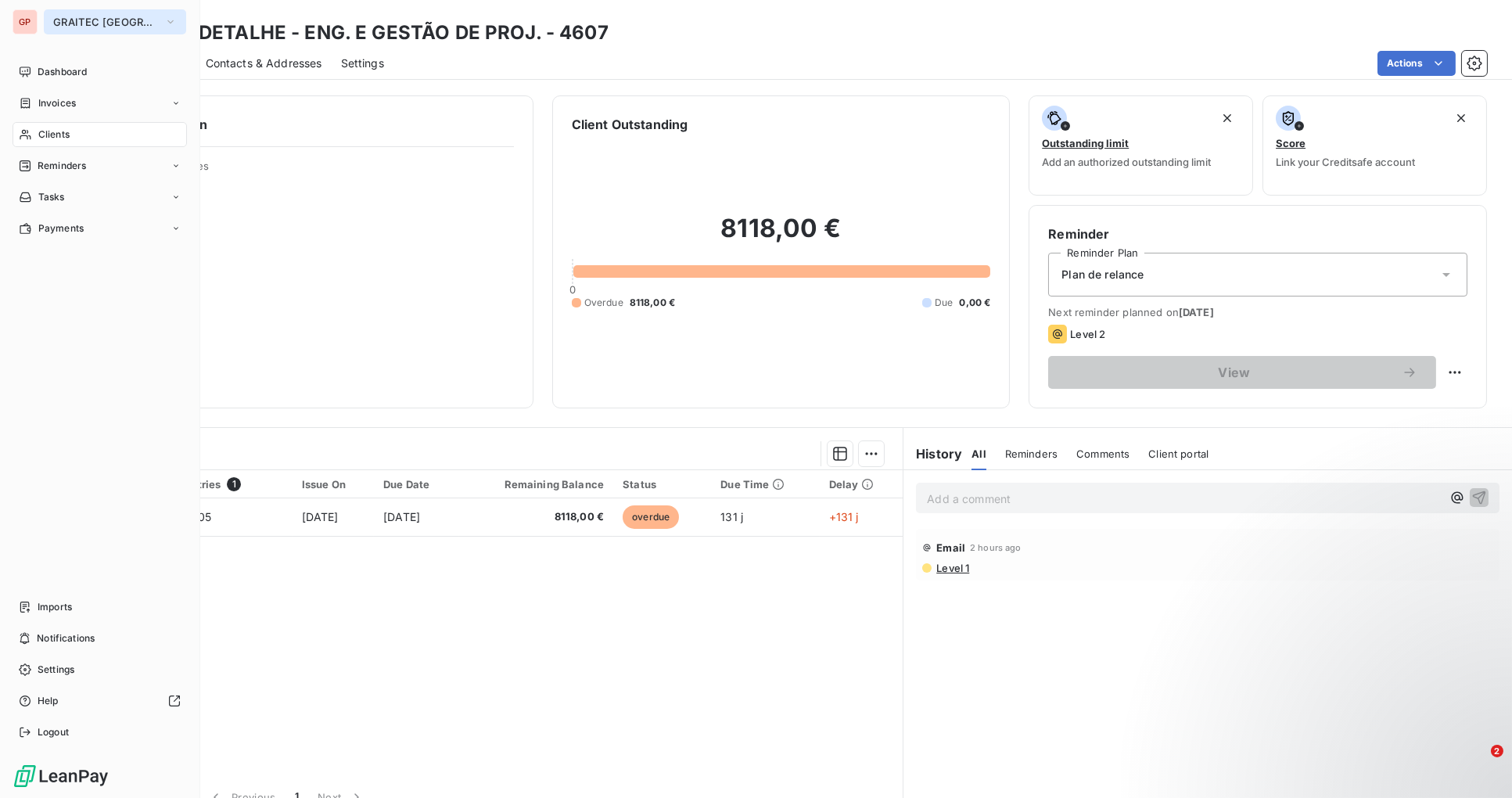
click at [177, 24] on button "GRAITEC [GEOGRAPHIC_DATA]" at bounding box center [115, 22] width 142 height 25
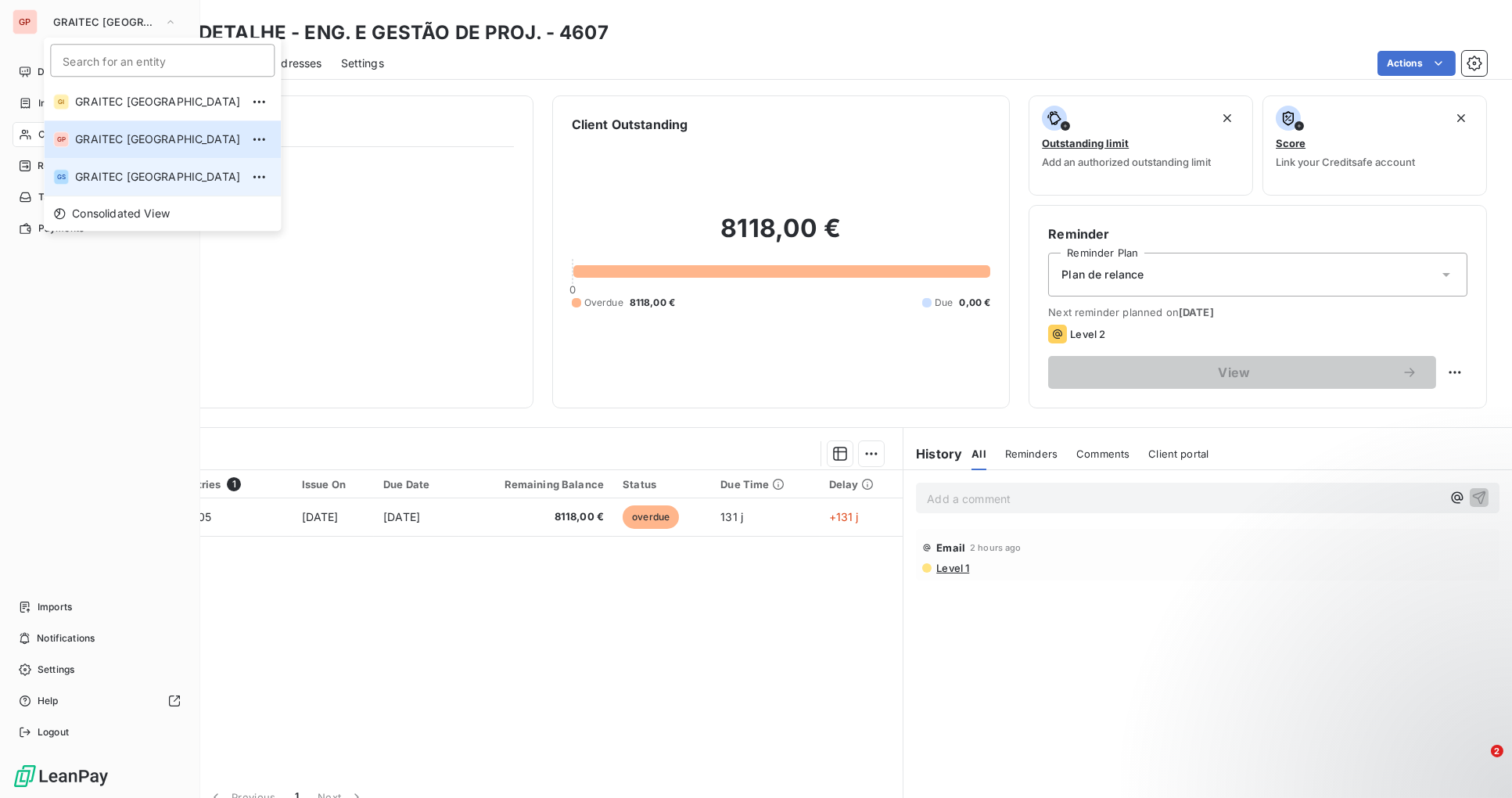
click at [150, 174] on span "GRAITEC [GEOGRAPHIC_DATA]" at bounding box center [157, 177] width 165 height 15
